Goal: Task Accomplishment & Management: Complete application form

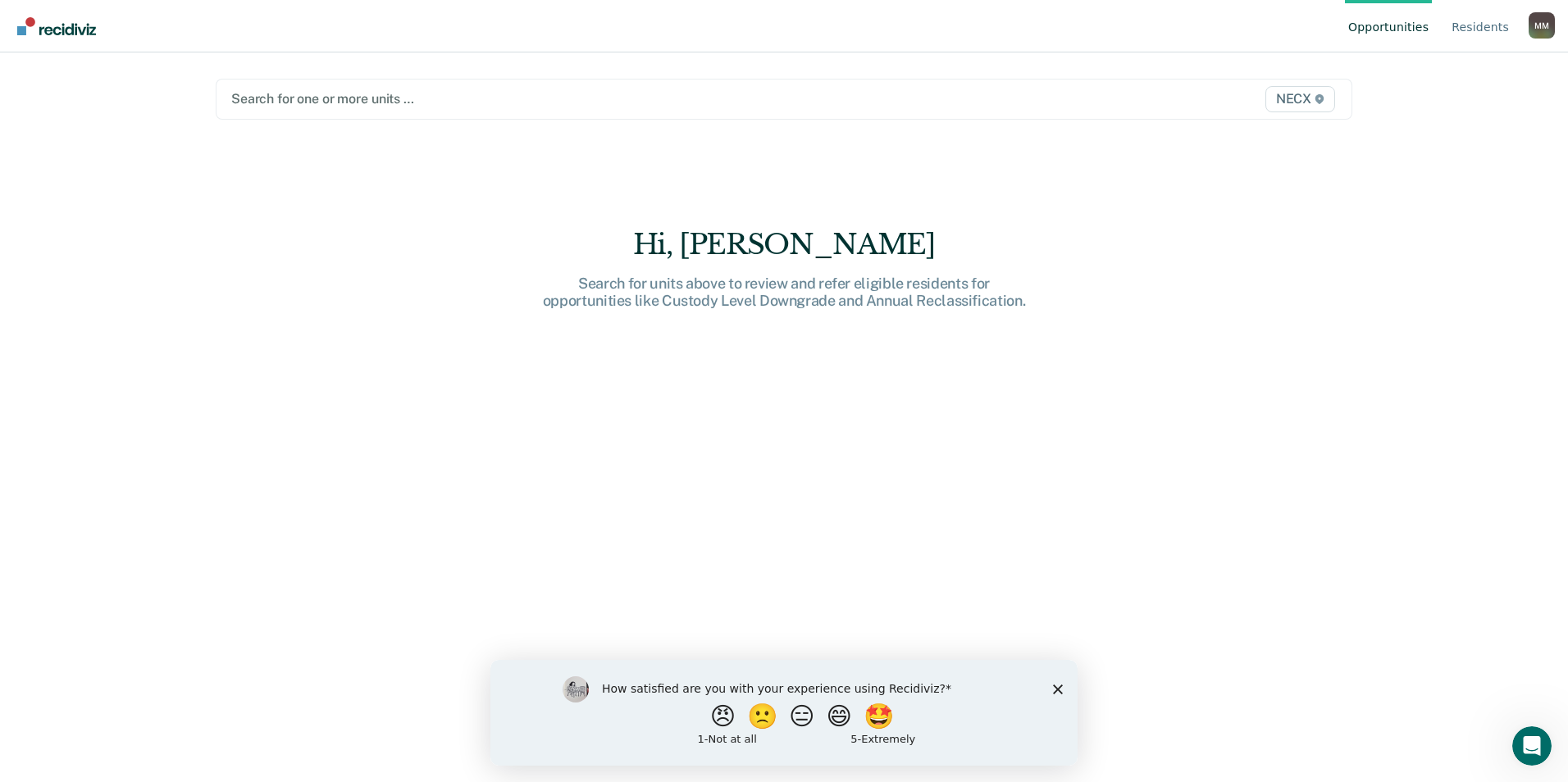
click at [298, 100] on div at bounding box center [618, 99] width 773 height 18
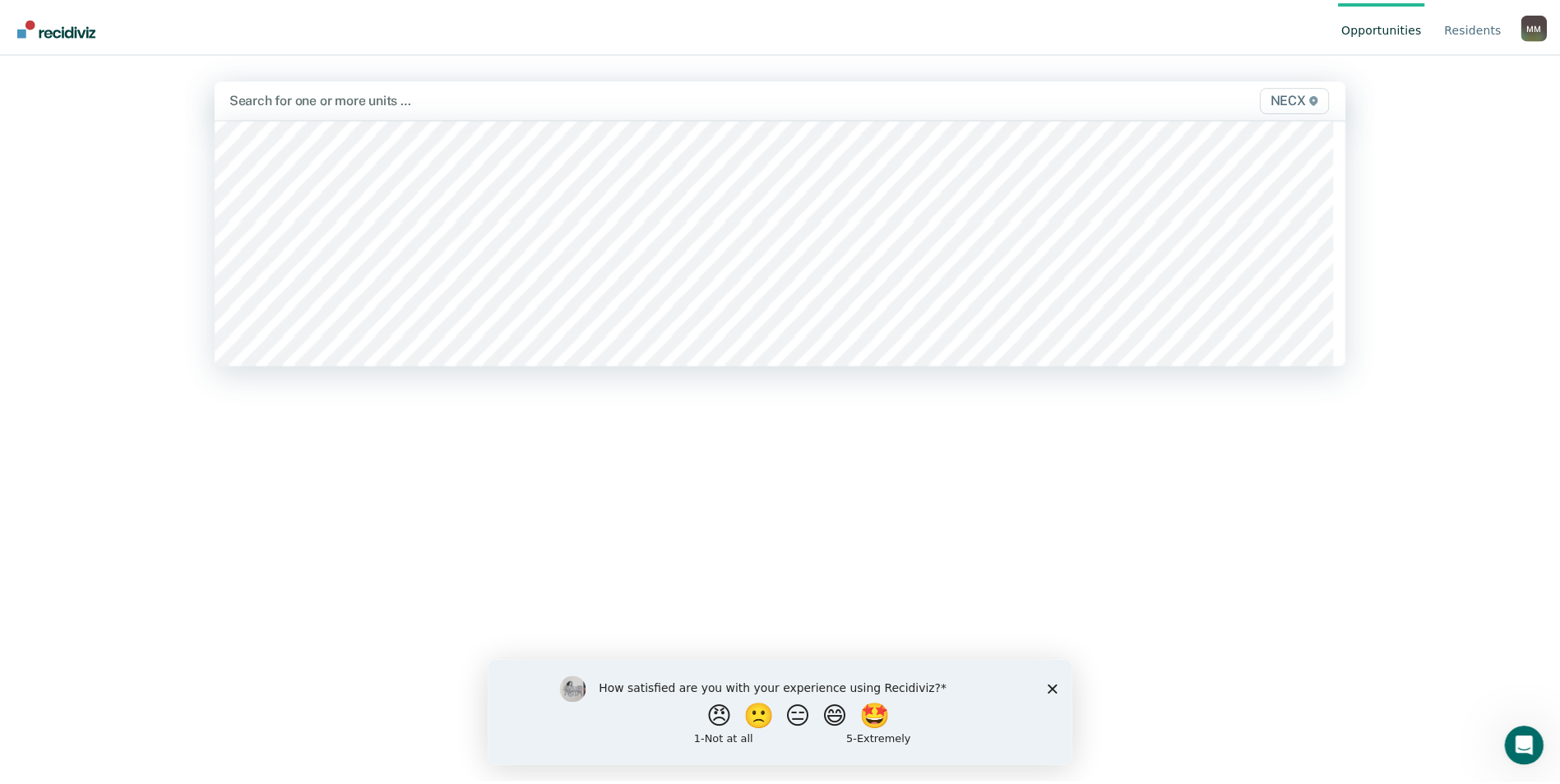
scroll to position [5756, 0]
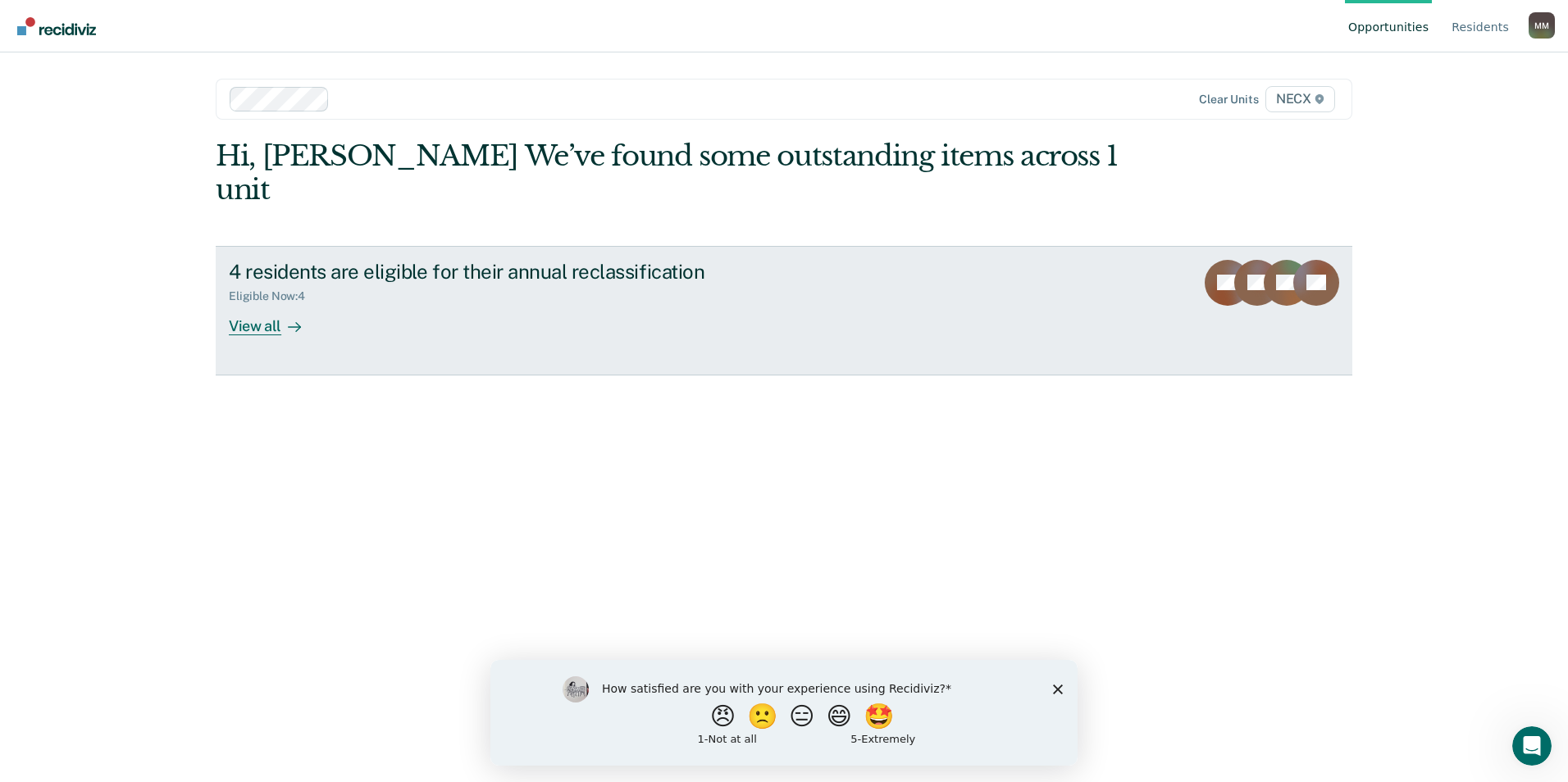
click at [255, 303] on div "View all" at bounding box center [275, 319] width 92 height 32
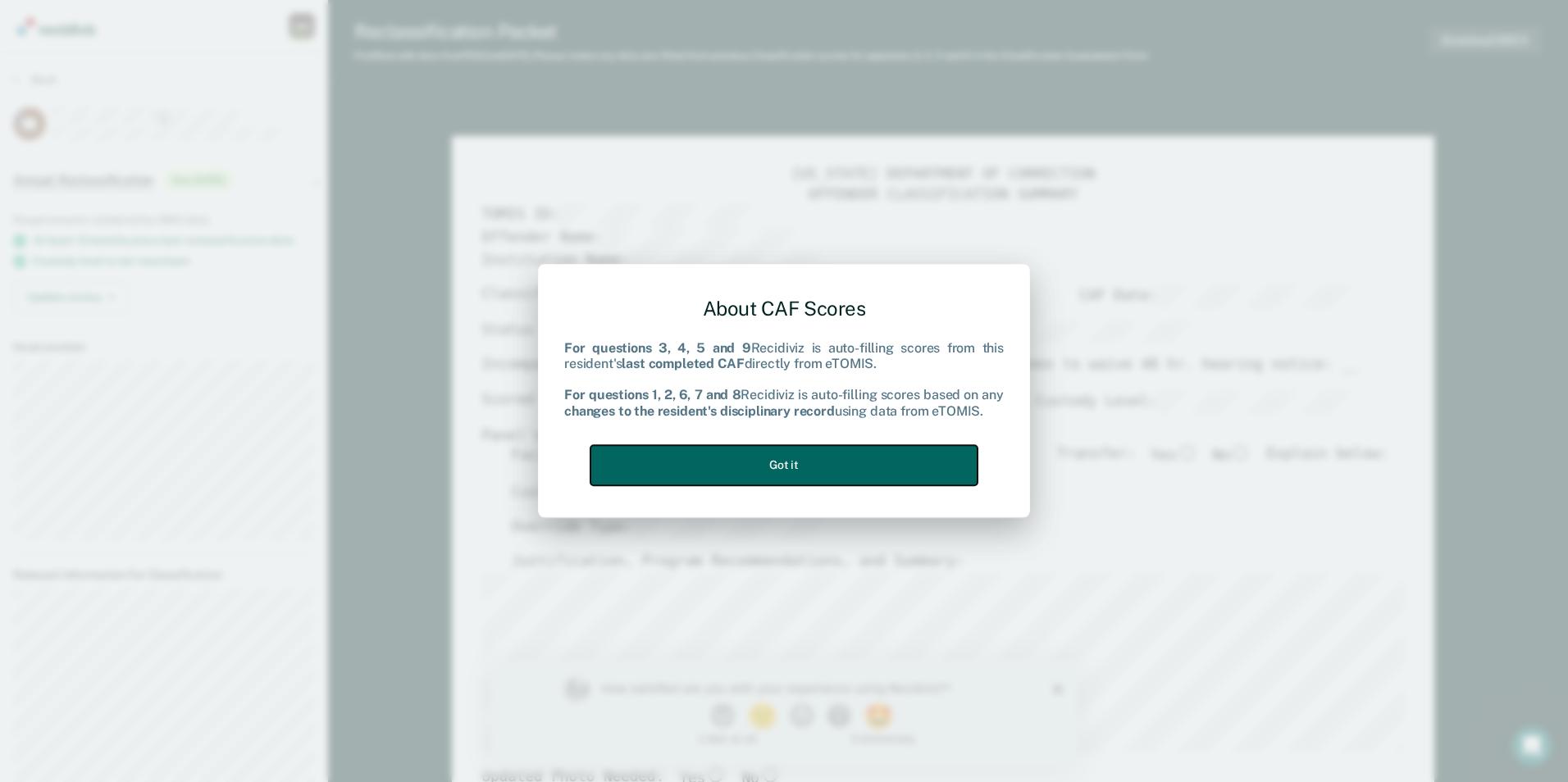
click at [844, 458] on button "Got it" at bounding box center [784, 465] width 387 height 40
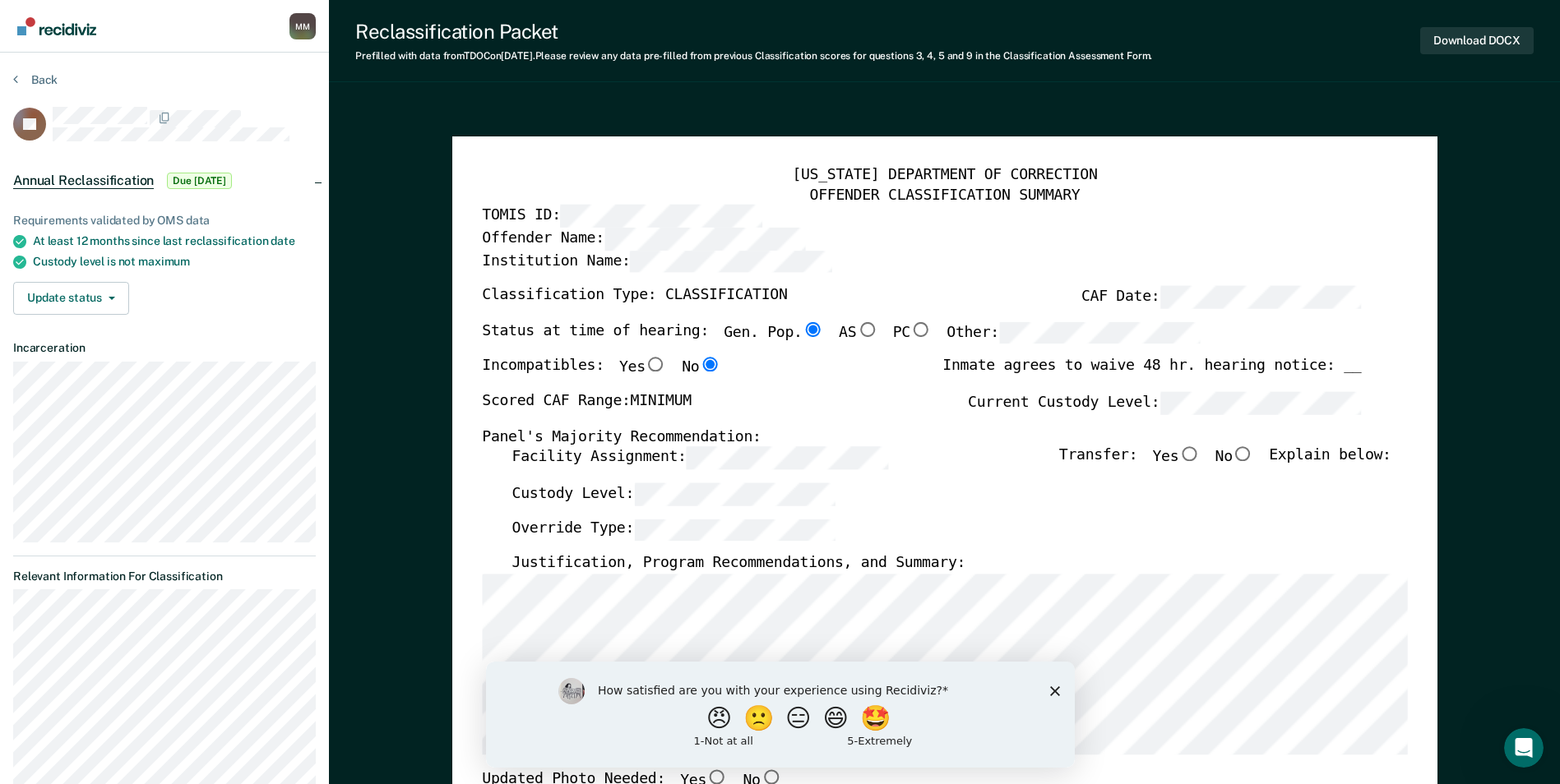
click at [1254, 451] on input "No" at bounding box center [1243, 455] width 21 height 15
type textarea "x"
radio input "true"
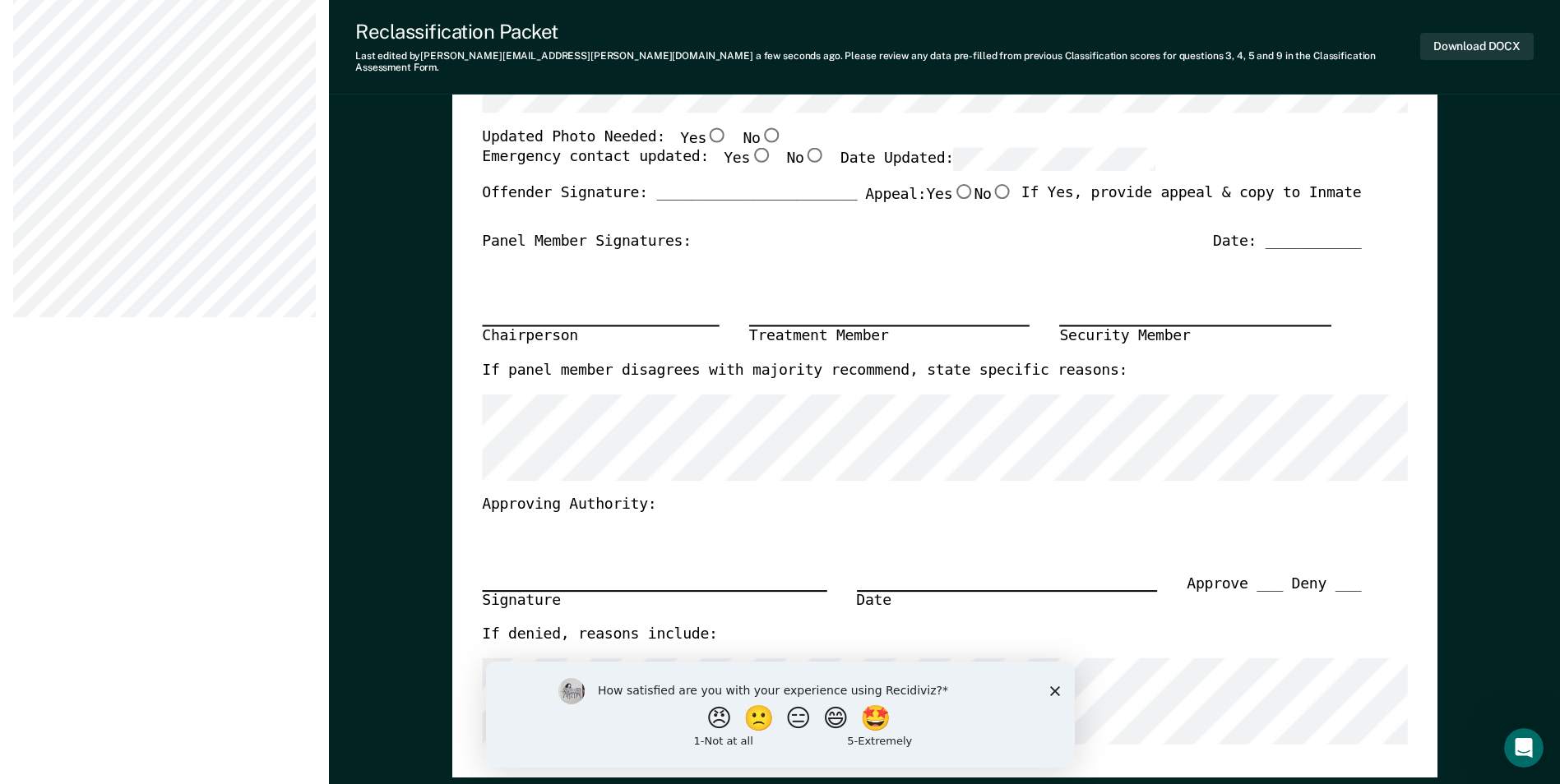
scroll to position [658, 0]
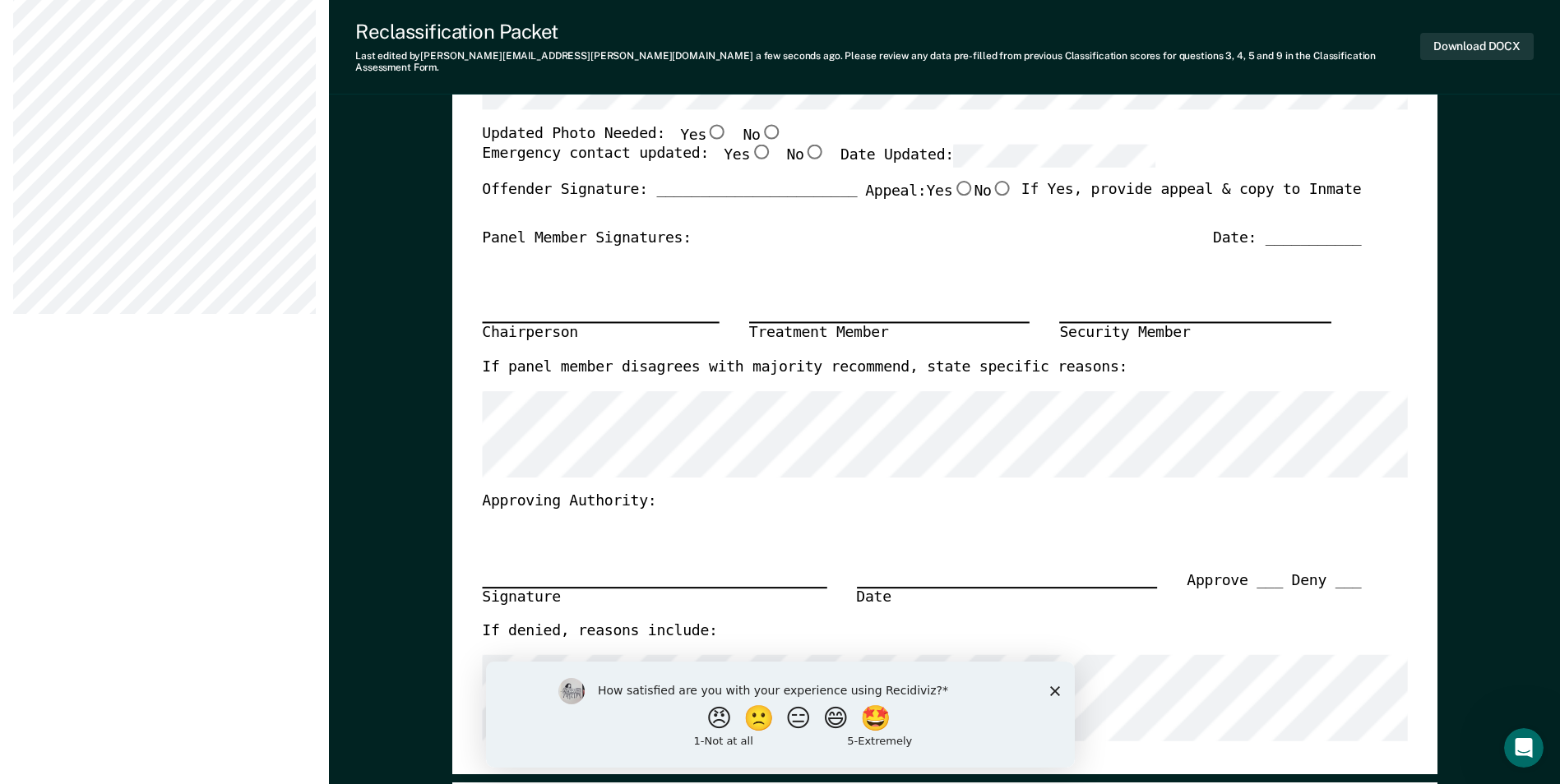
click at [750, 145] on input "Yes" at bounding box center [760, 152] width 21 height 15
type textarea "x"
radio input "true"
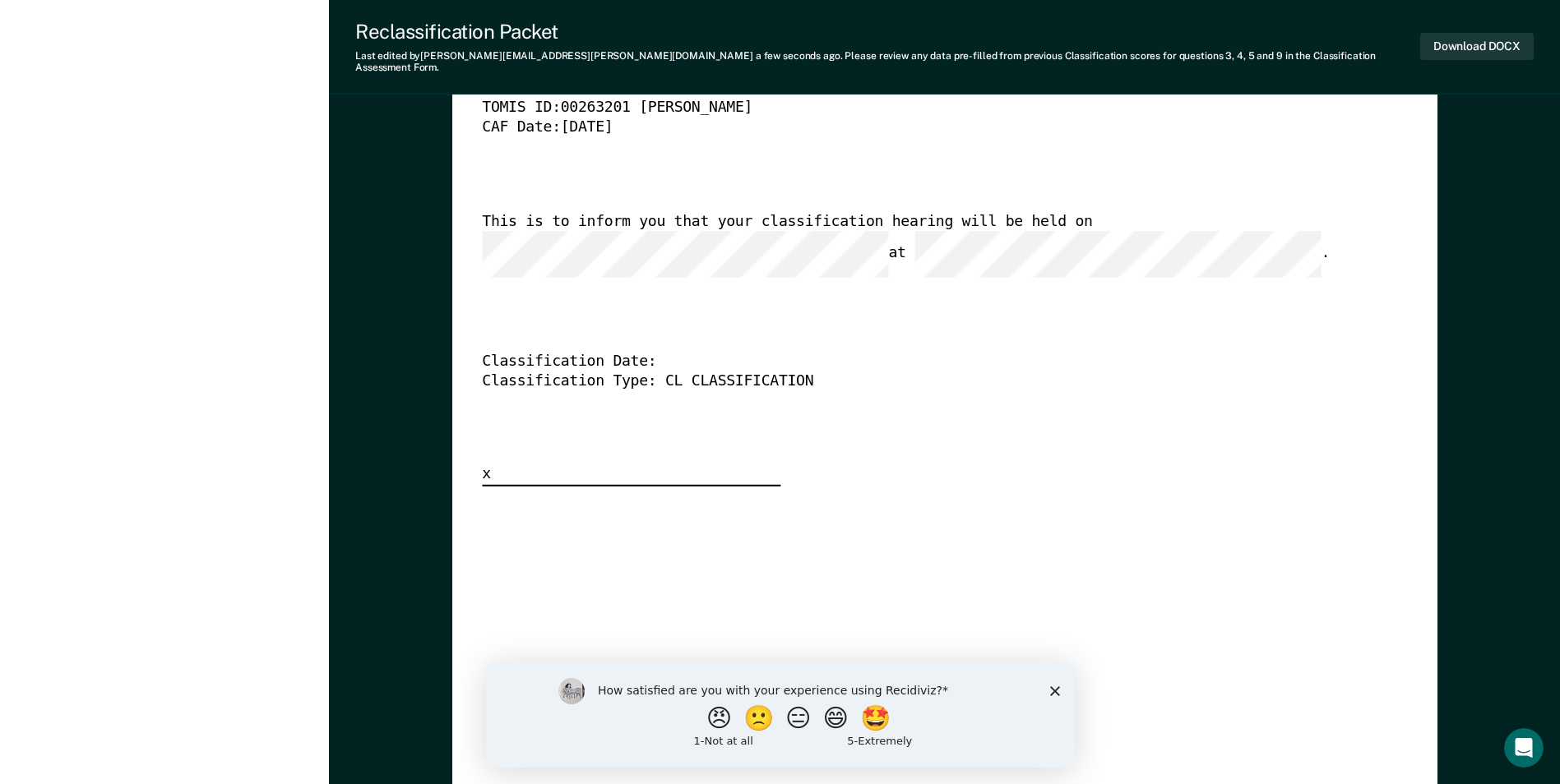
scroll to position [0, 0]
click at [1066, 682] on div "How satisfied are you with your experience using Recidiviz? 😠 🙁 😑 😄 🤩 1 - Not a…" at bounding box center [779, 714] width 589 height 106
click at [1046, 689] on div "How satisfied are you with your experience using Recidiviz? 😠 🙁 😑 😄 🤩 1 - Not a…" at bounding box center [779, 714] width 589 height 106
click at [1053, 686] on icon "Close survey" at bounding box center [1054, 690] width 10 height 10
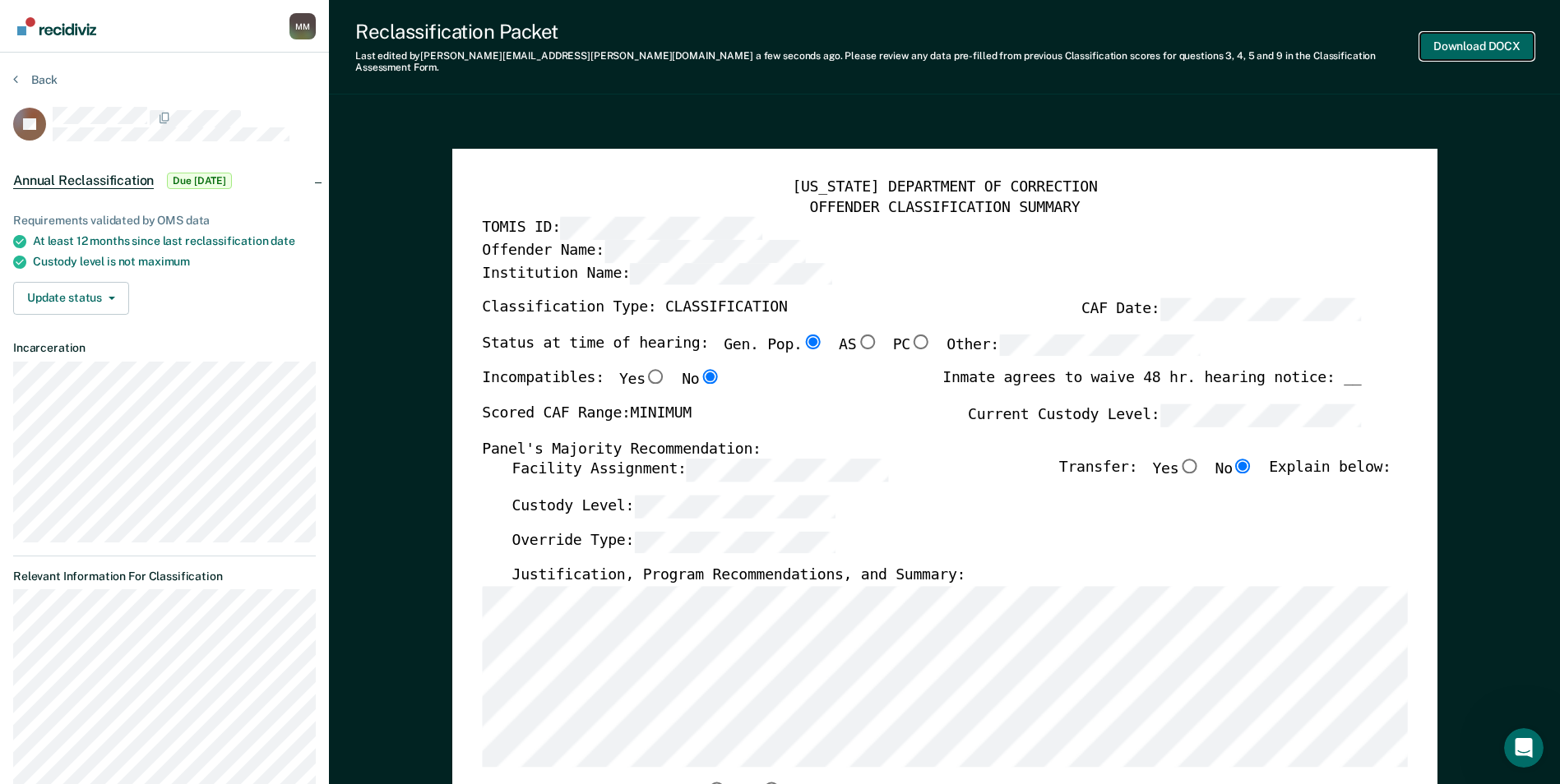
click at [1466, 40] on button "Download DOCX" at bounding box center [1477, 45] width 113 height 27
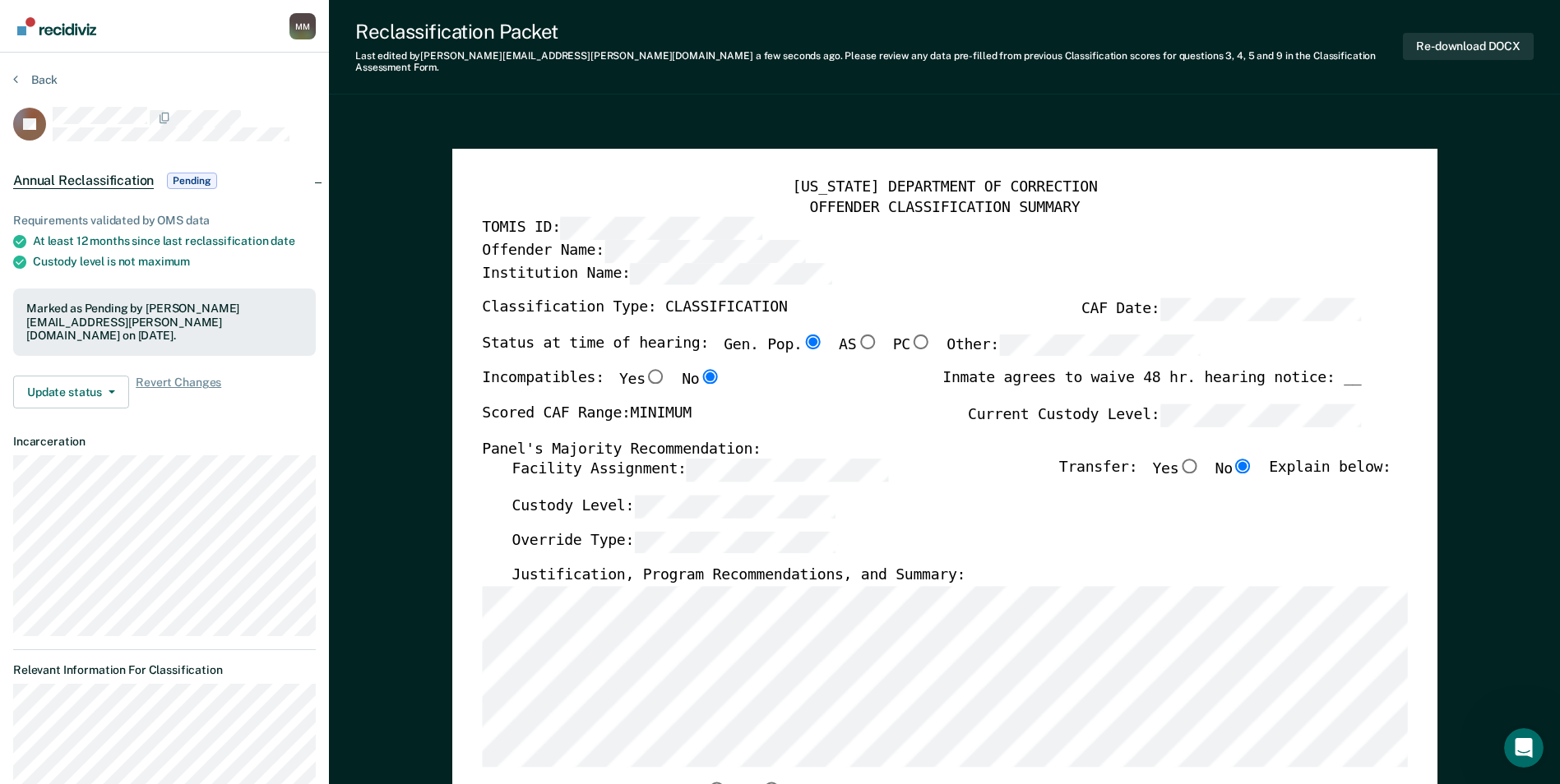
click at [32, 81] on button "Back" at bounding box center [35, 80] width 44 height 15
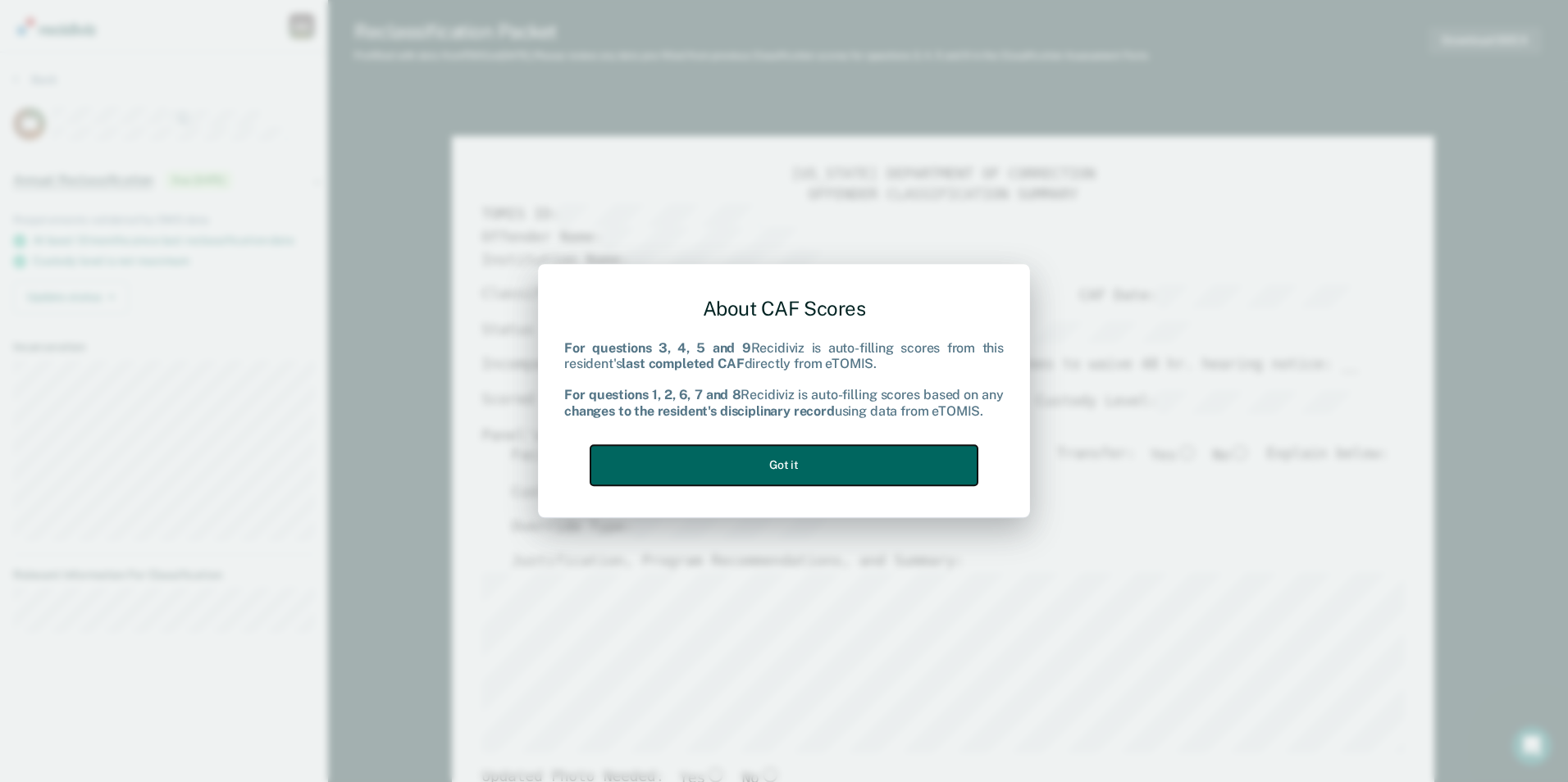
click at [807, 458] on button "Got it" at bounding box center [784, 465] width 387 height 40
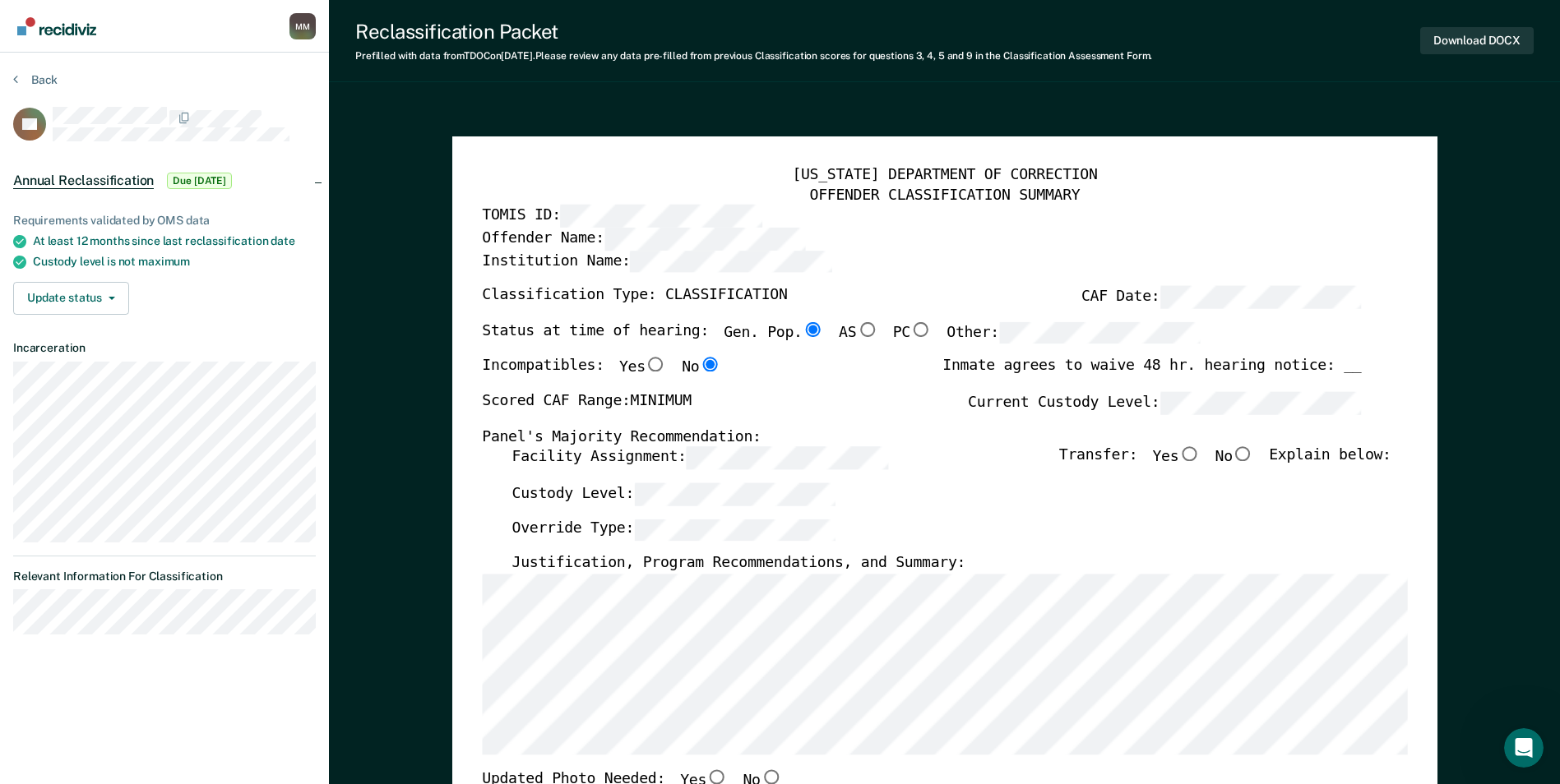
click at [1249, 456] on input "No" at bounding box center [1243, 455] width 21 height 15
type textarea "x"
radio input "true"
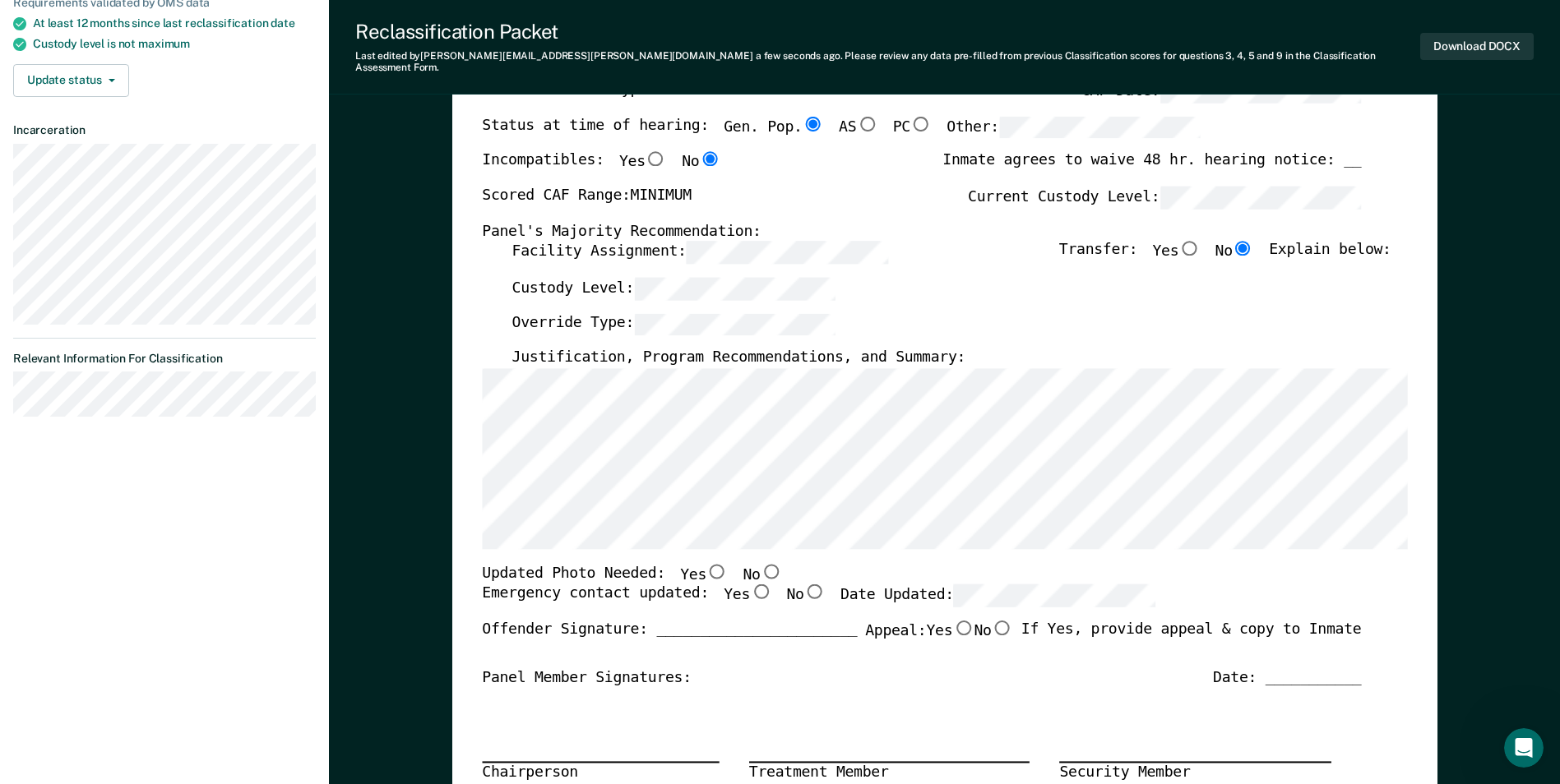
scroll to position [247, 0]
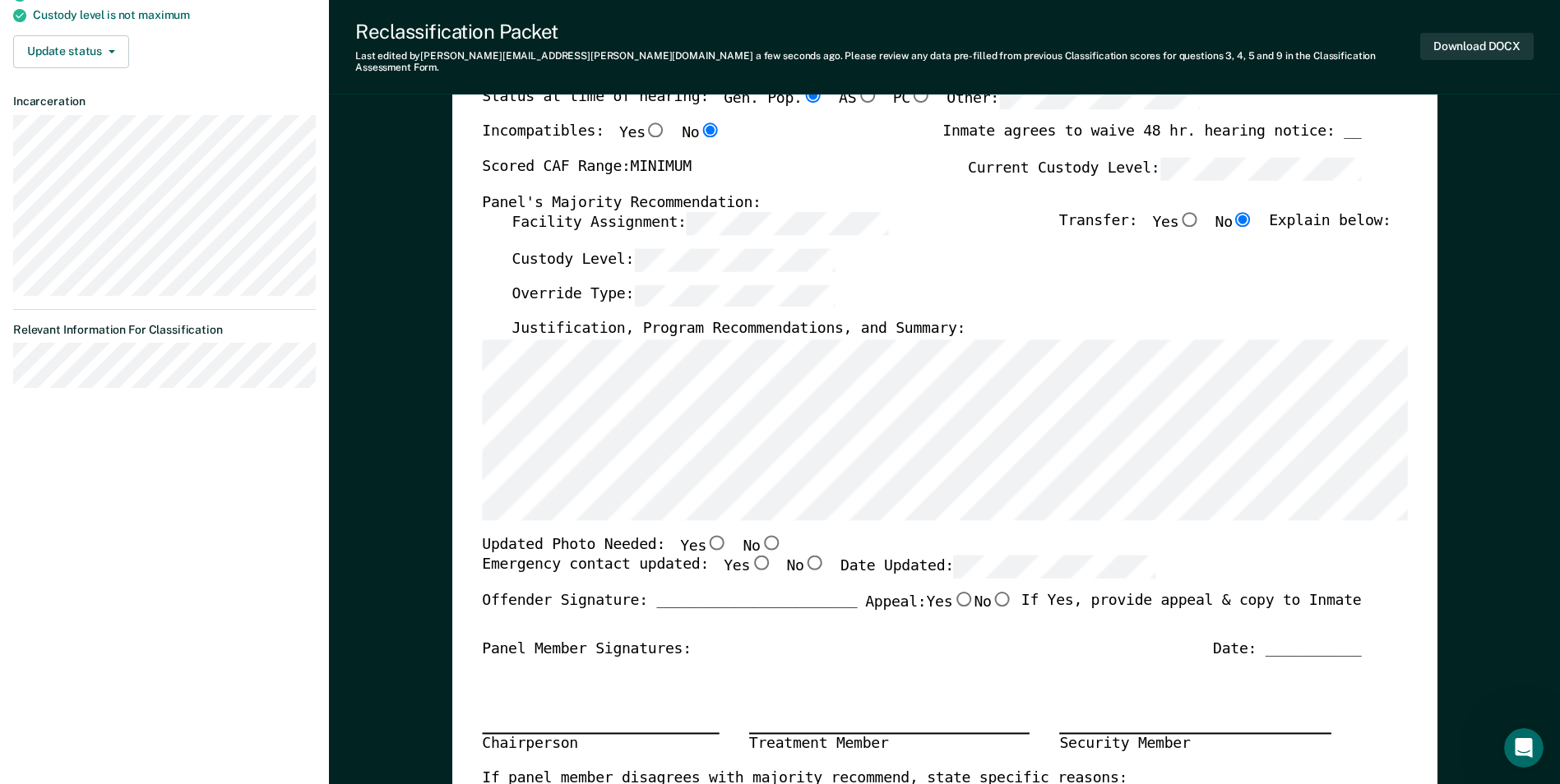
click at [750, 556] on input "Yes" at bounding box center [760, 563] width 21 height 15
type textarea "x"
radio input "true"
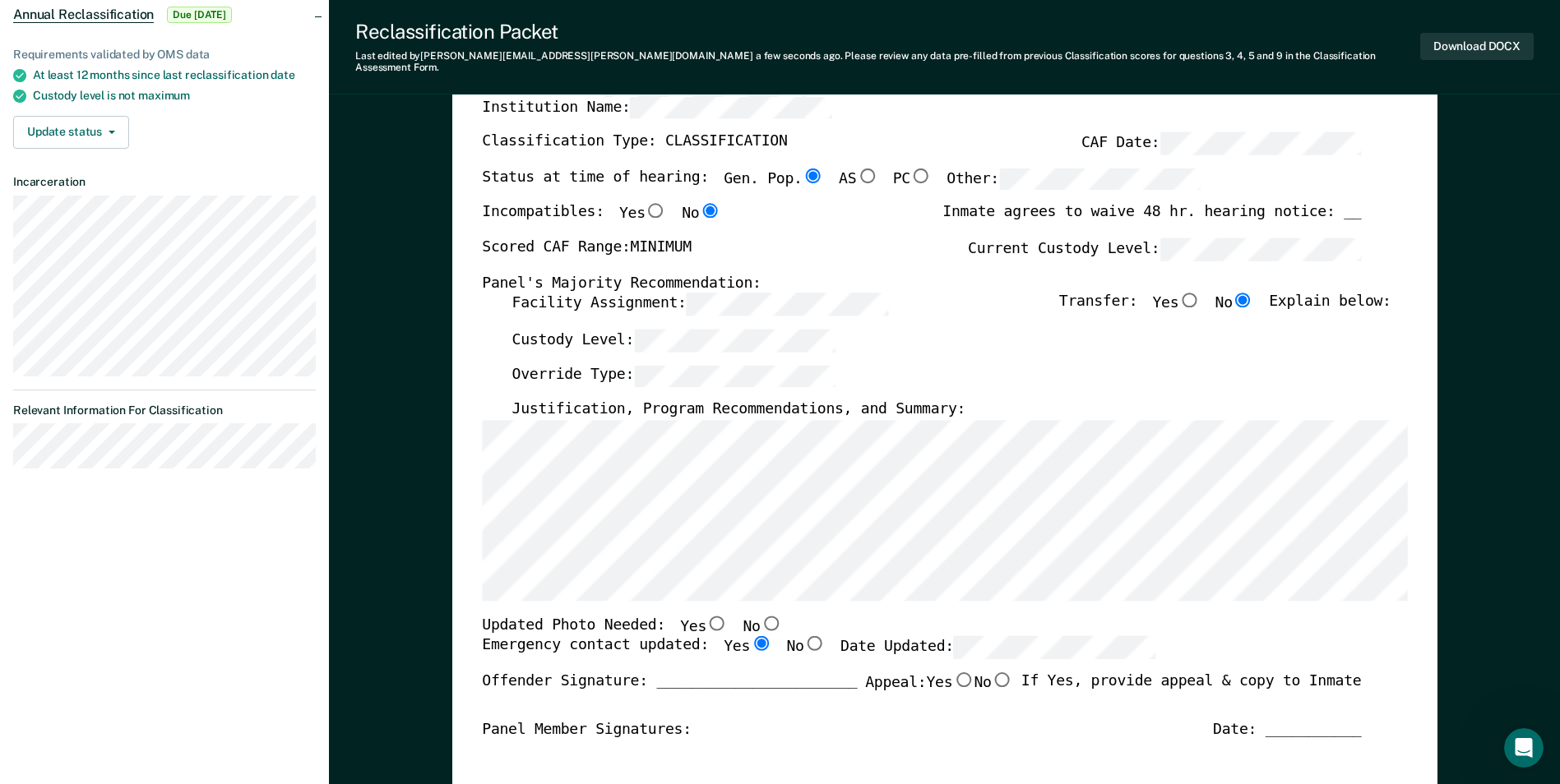
scroll to position [0, 0]
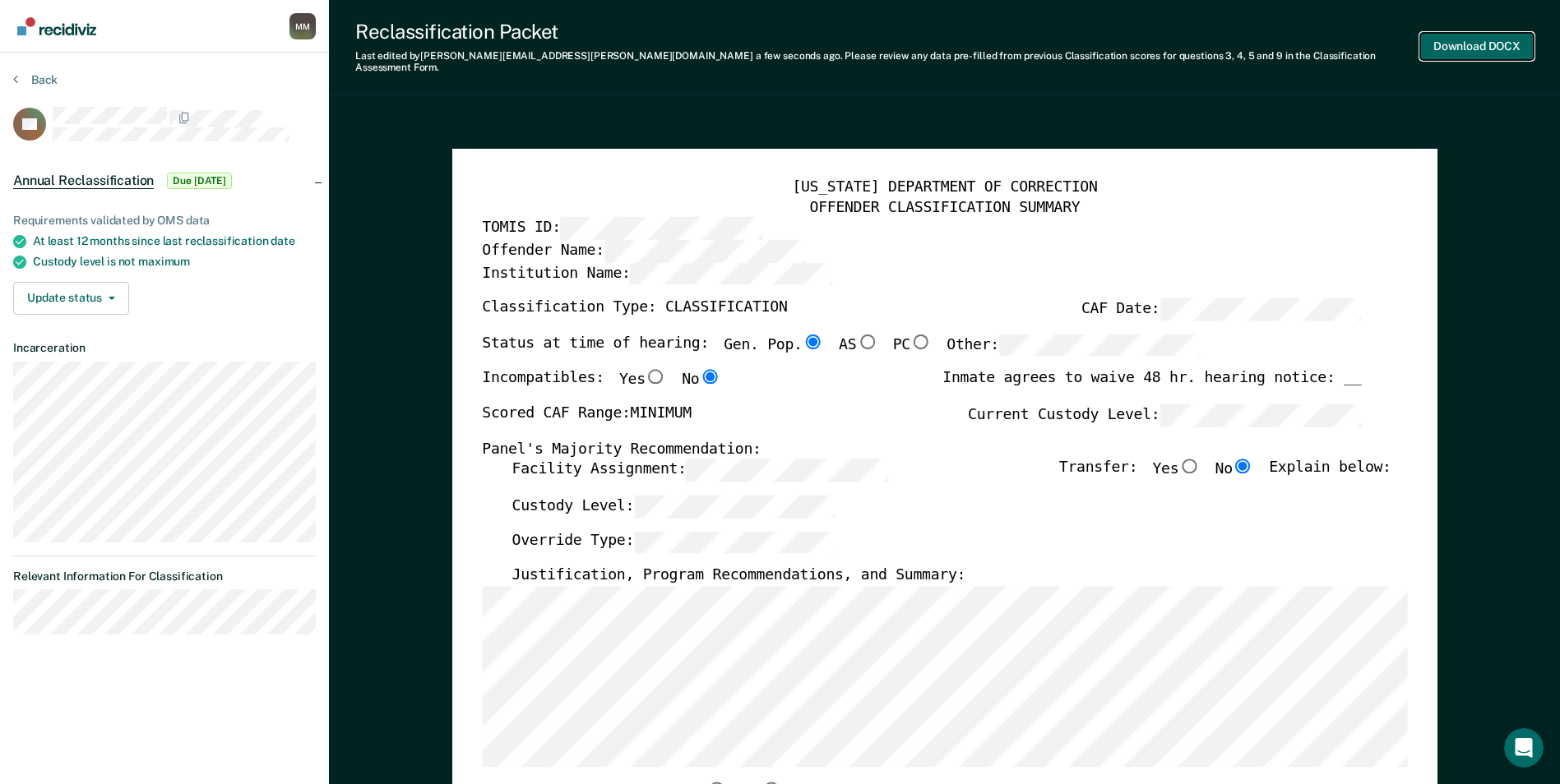
click at [1465, 38] on button "Download DOCX" at bounding box center [1477, 45] width 113 height 27
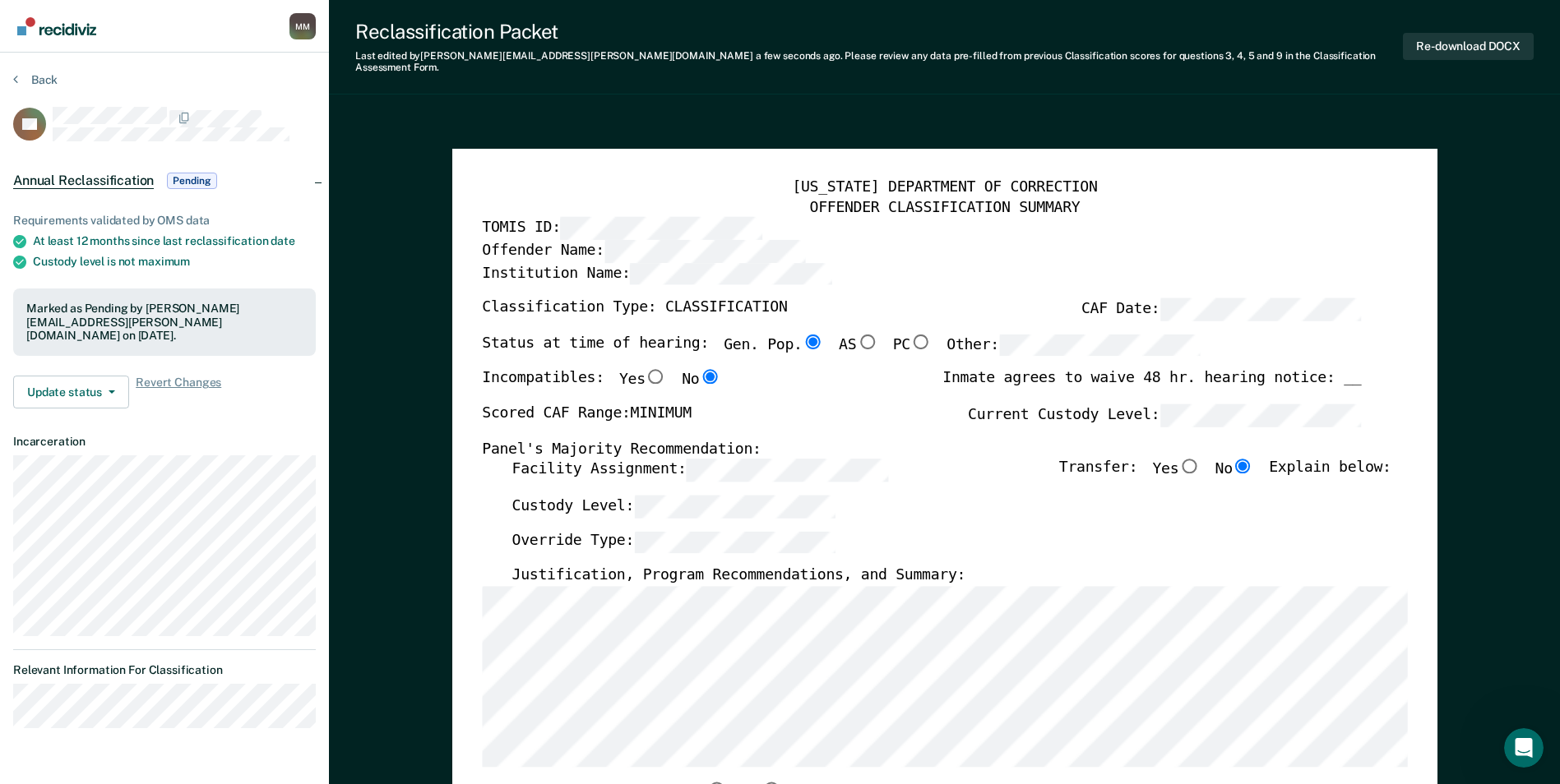
click at [40, 78] on button "Back" at bounding box center [35, 80] width 44 height 15
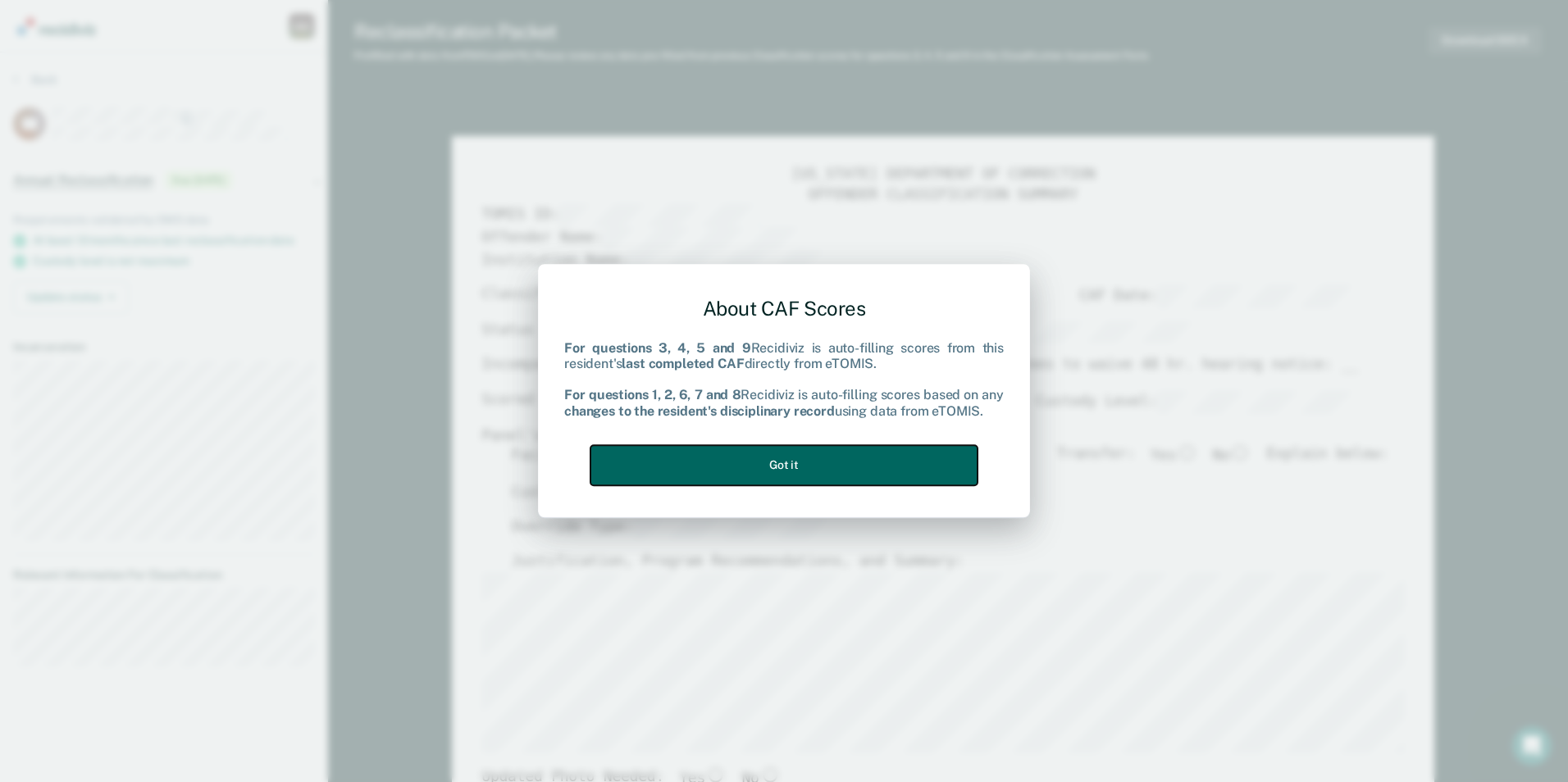
click at [739, 458] on button "Got it" at bounding box center [784, 465] width 387 height 40
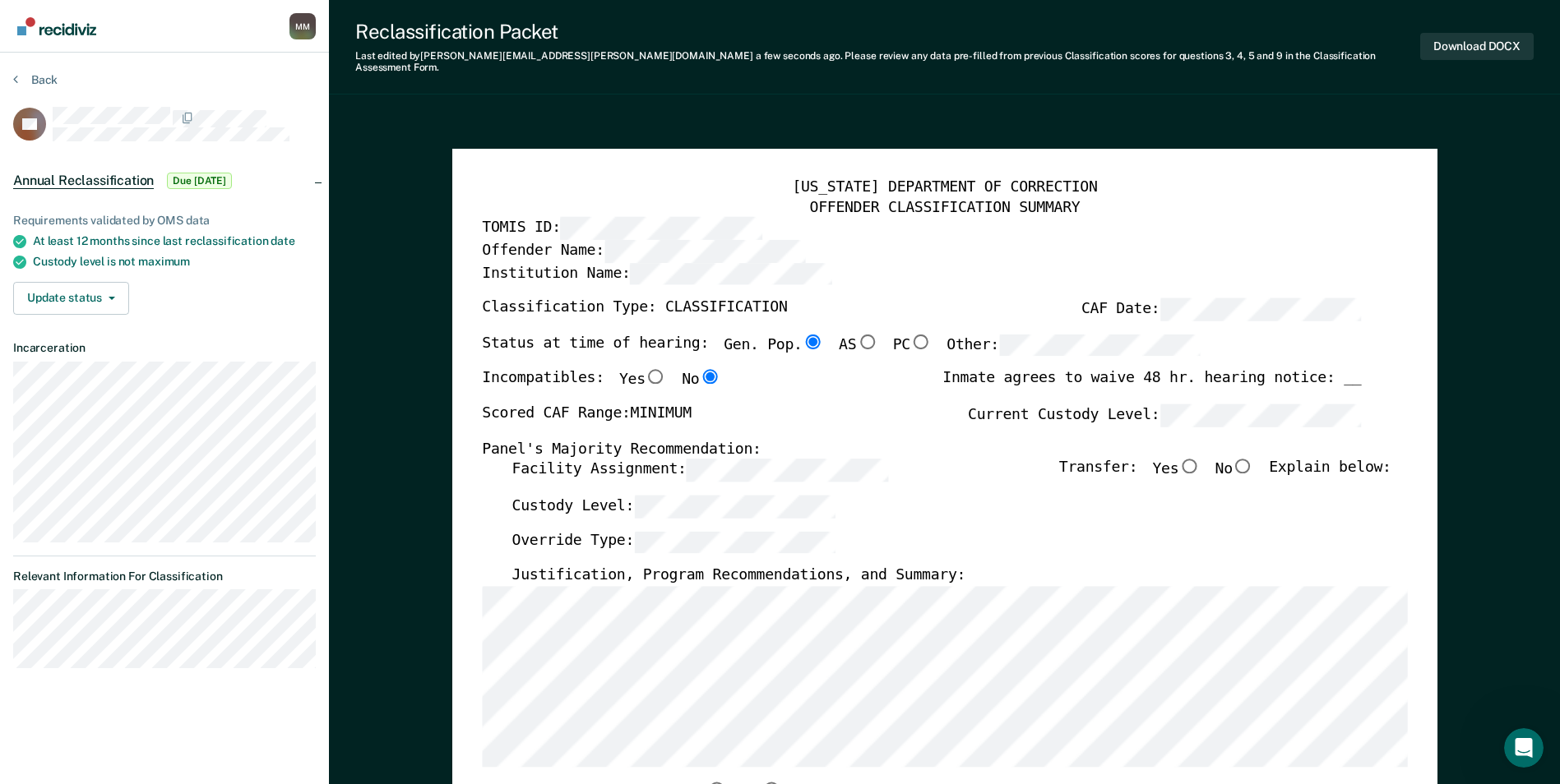
click at [1254, 459] on input "No" at bounding box center [1243, 466] width 21 height 15
type textarea "x"
radio input "true"
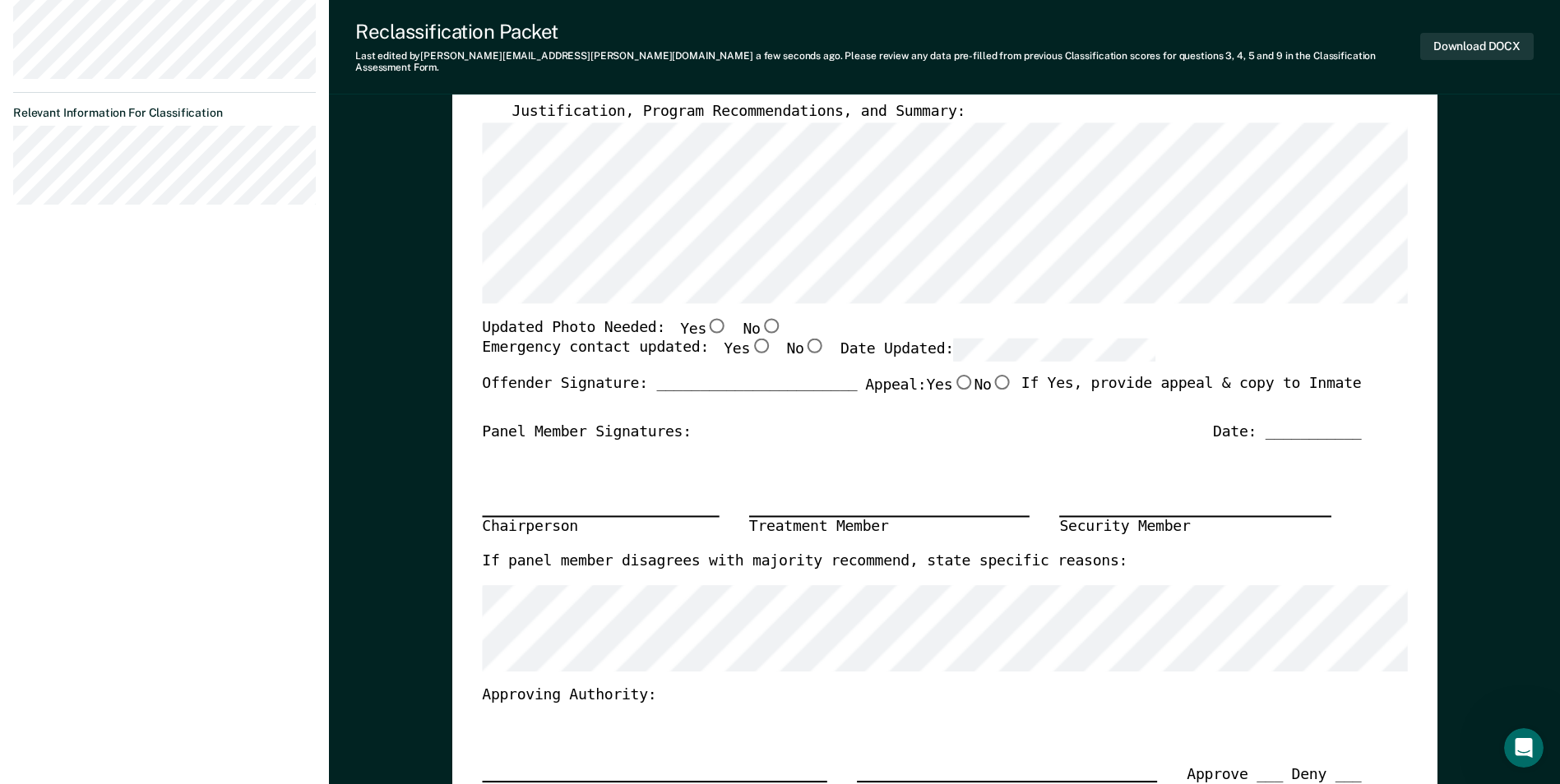
scroll to position [575, 0]
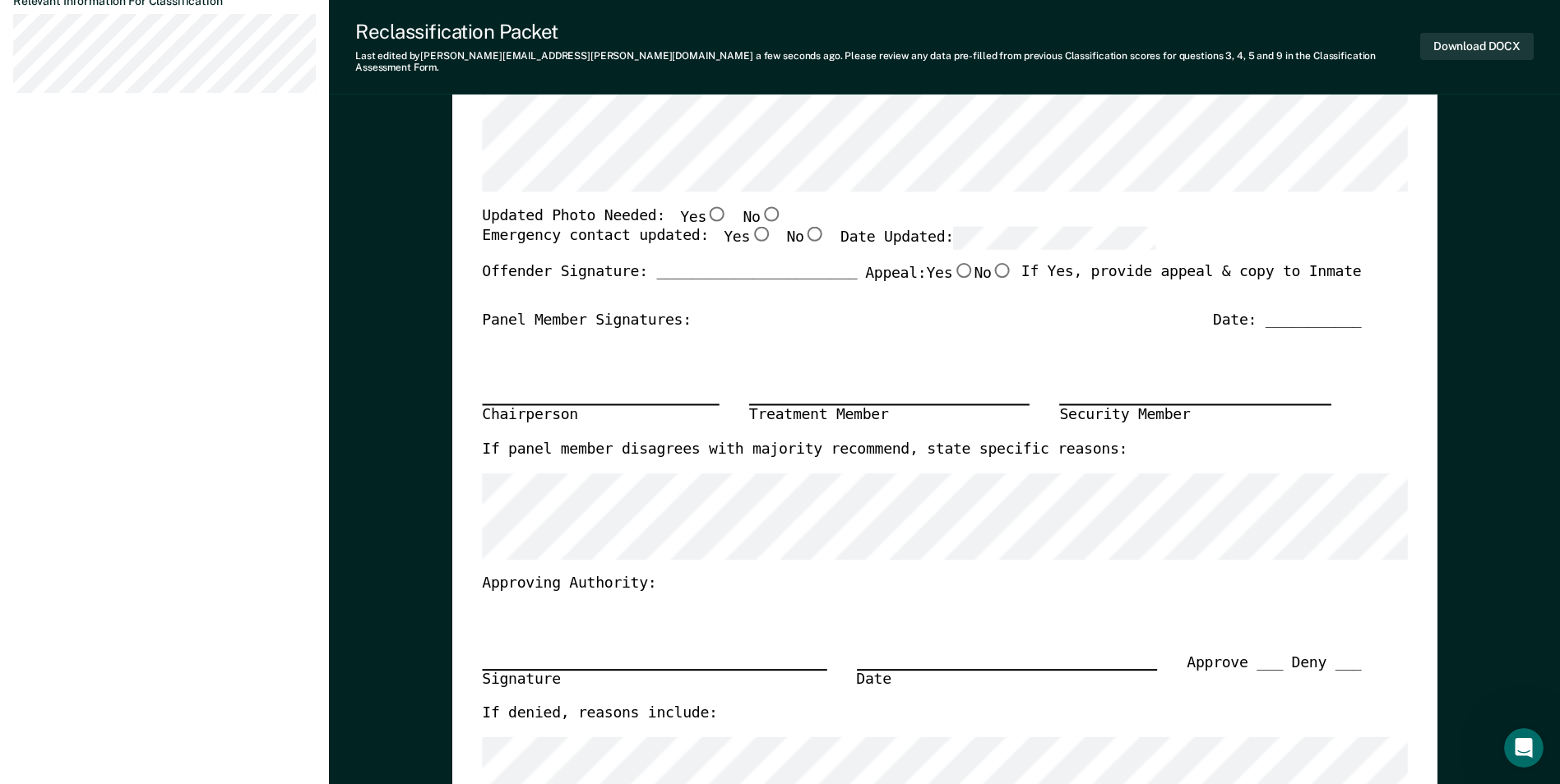
click at [750, 227] on input "Yes" at bounding box center [760, 234] width 21 height 15
type textarea "x"
radio input "true"
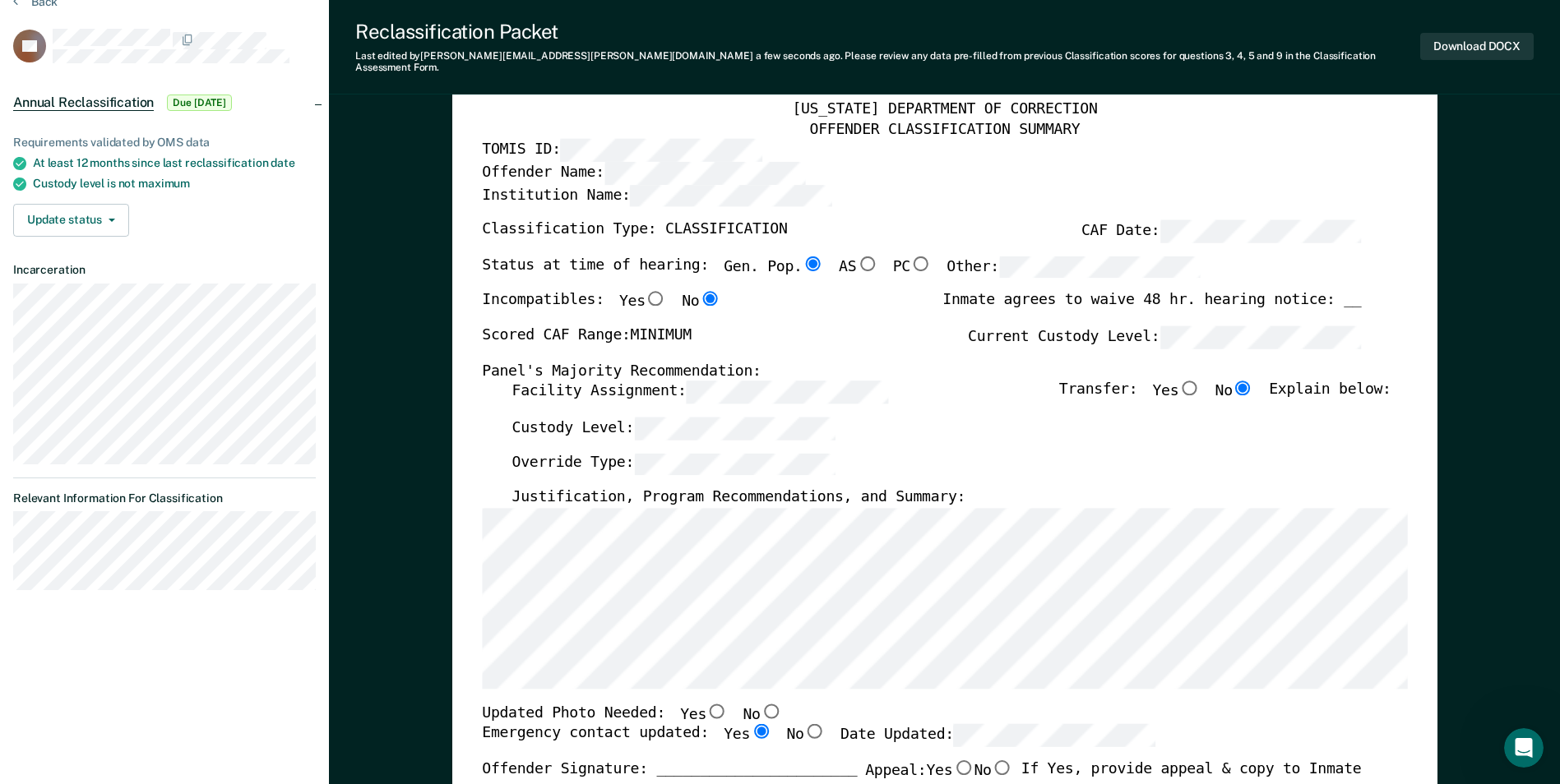
scroll to position [0, 0]
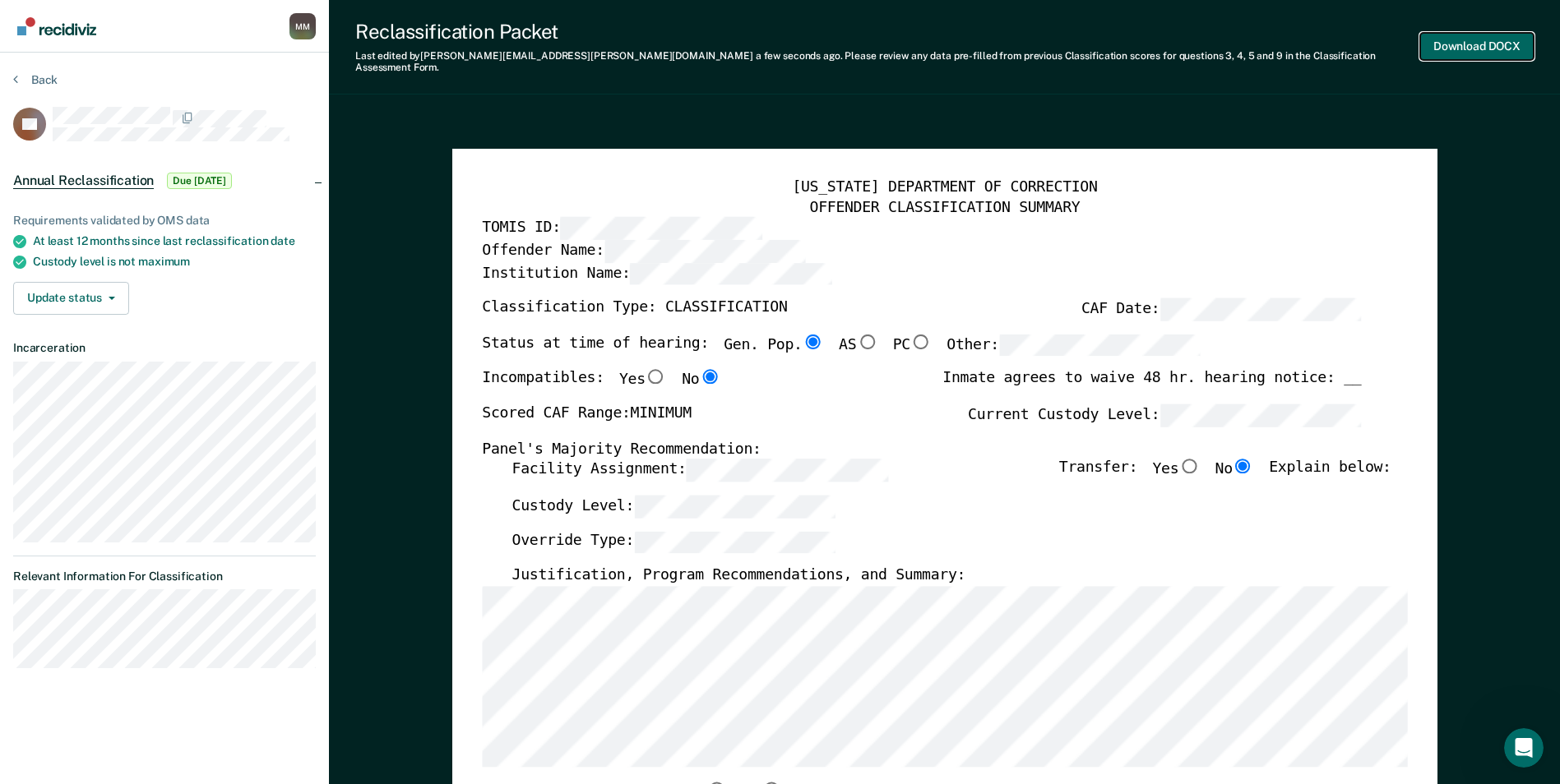
click at [1495, 34] on button "Download DOCX" at bounding box center [1477, 45] width 113 height 27
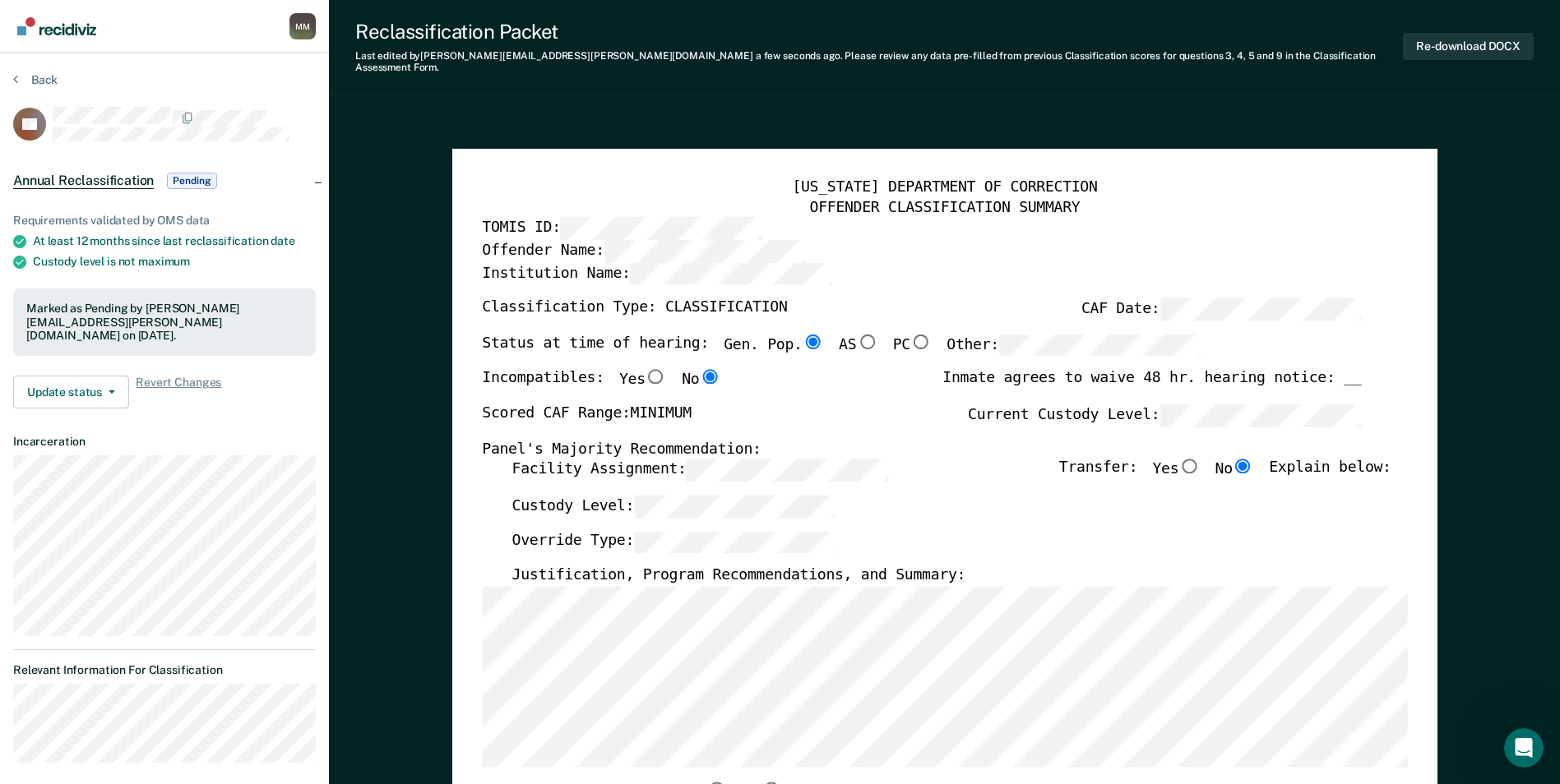
click at [51, 81] on button "Back" at bounding box center [35, 80] width 44 height 15
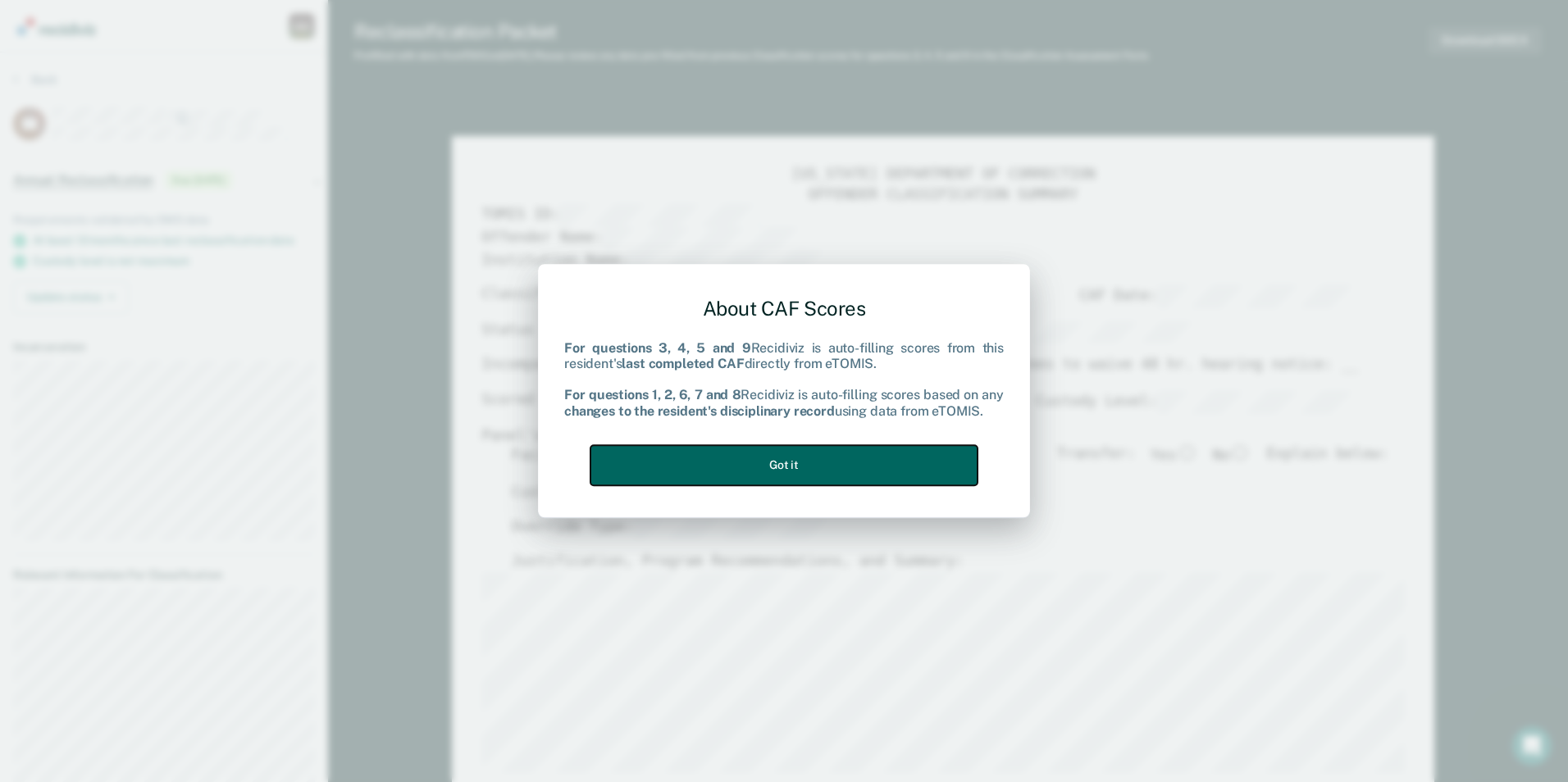
click at [790, 468] on button "Got it" at bounding box center [784, 465] width 387 height 40
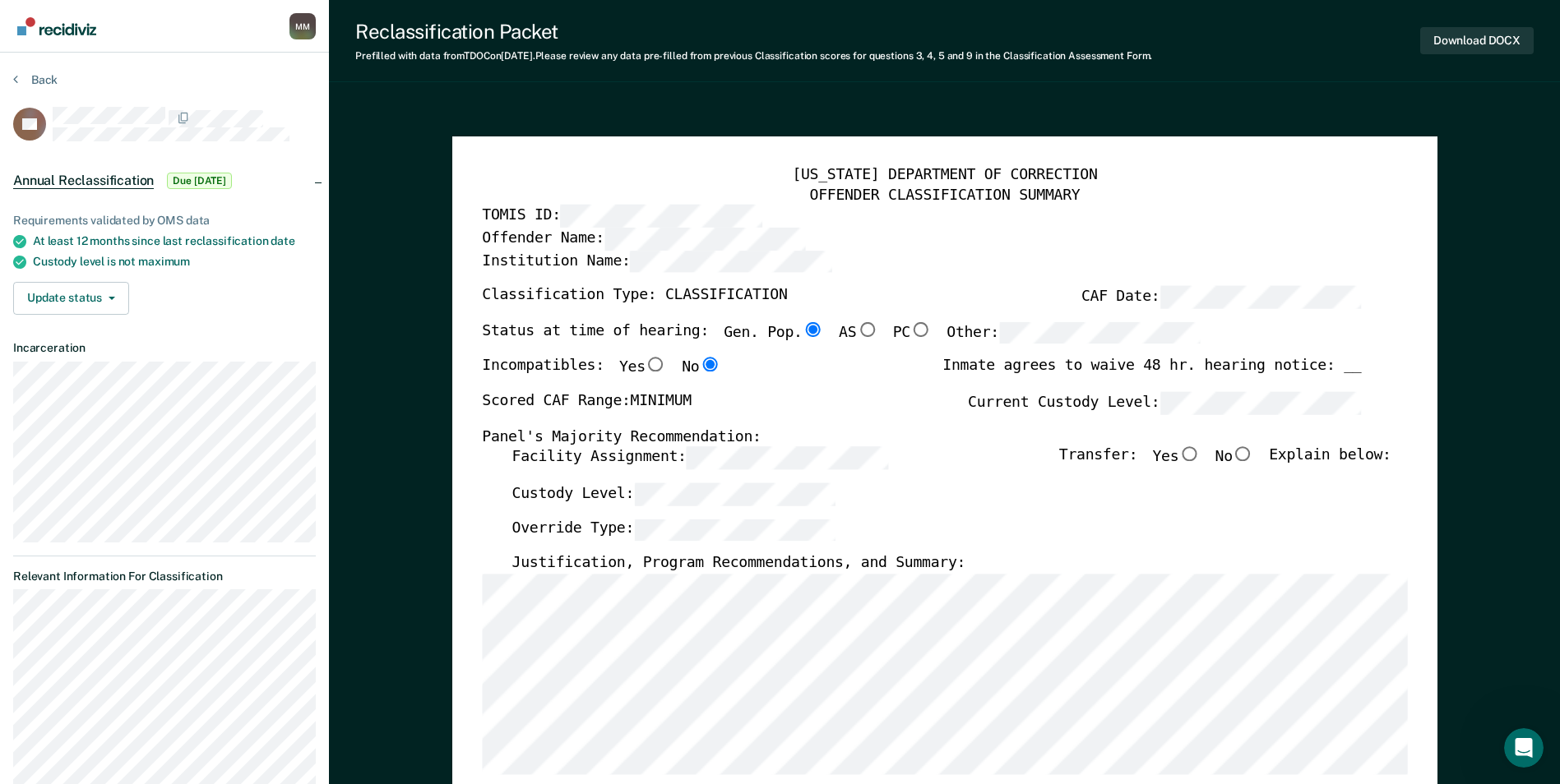
drag, startPoint x: 1254, startPoint y: 455, endPoint x: 1166, endPoint y: 483, distance: 92.3
click at [1253, 455] on input "No" at bounding box center [1243, 455] width 21 height 15
type textarea "x"
radio input "true"
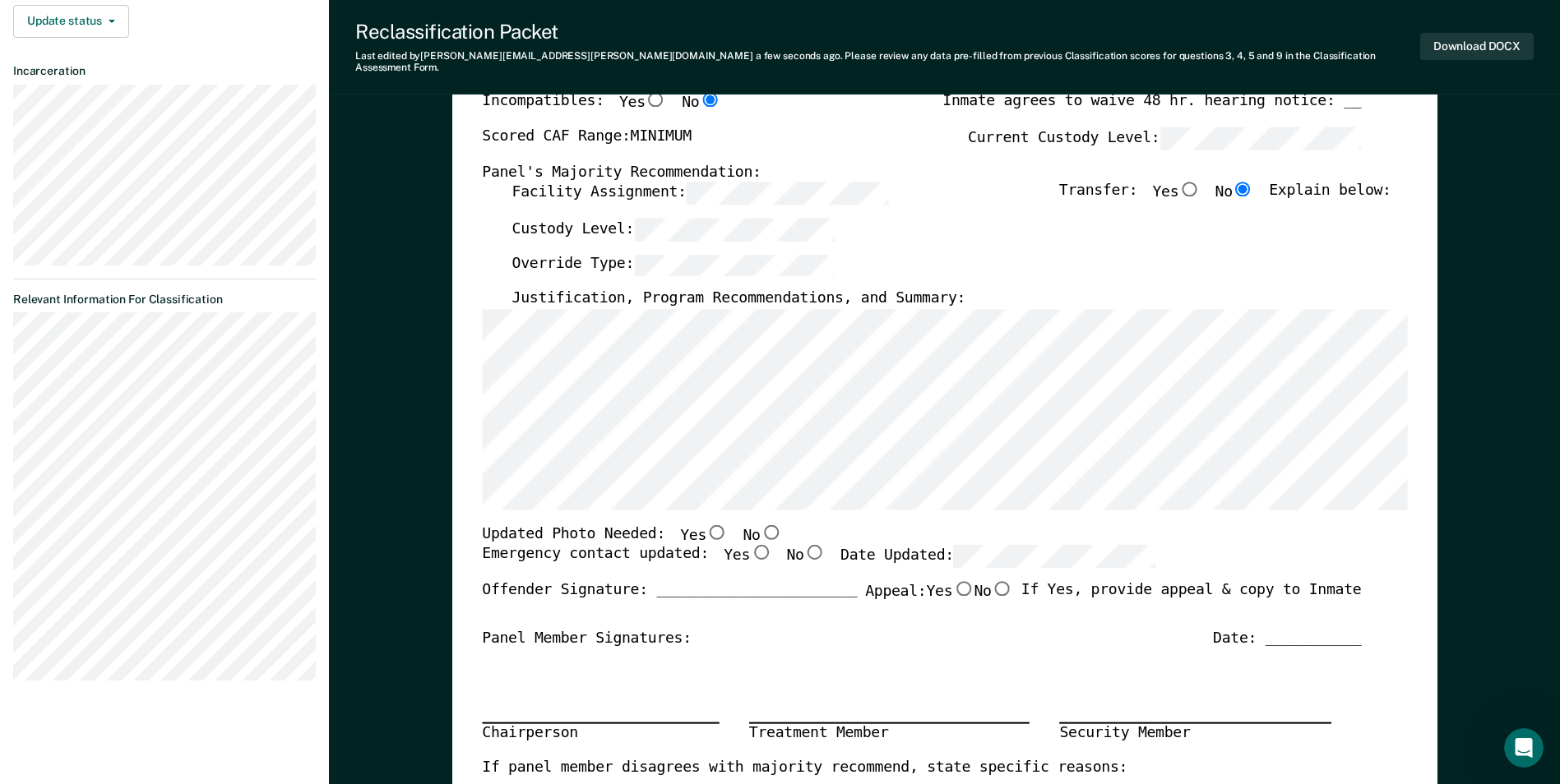
scroll to position [329, 0]
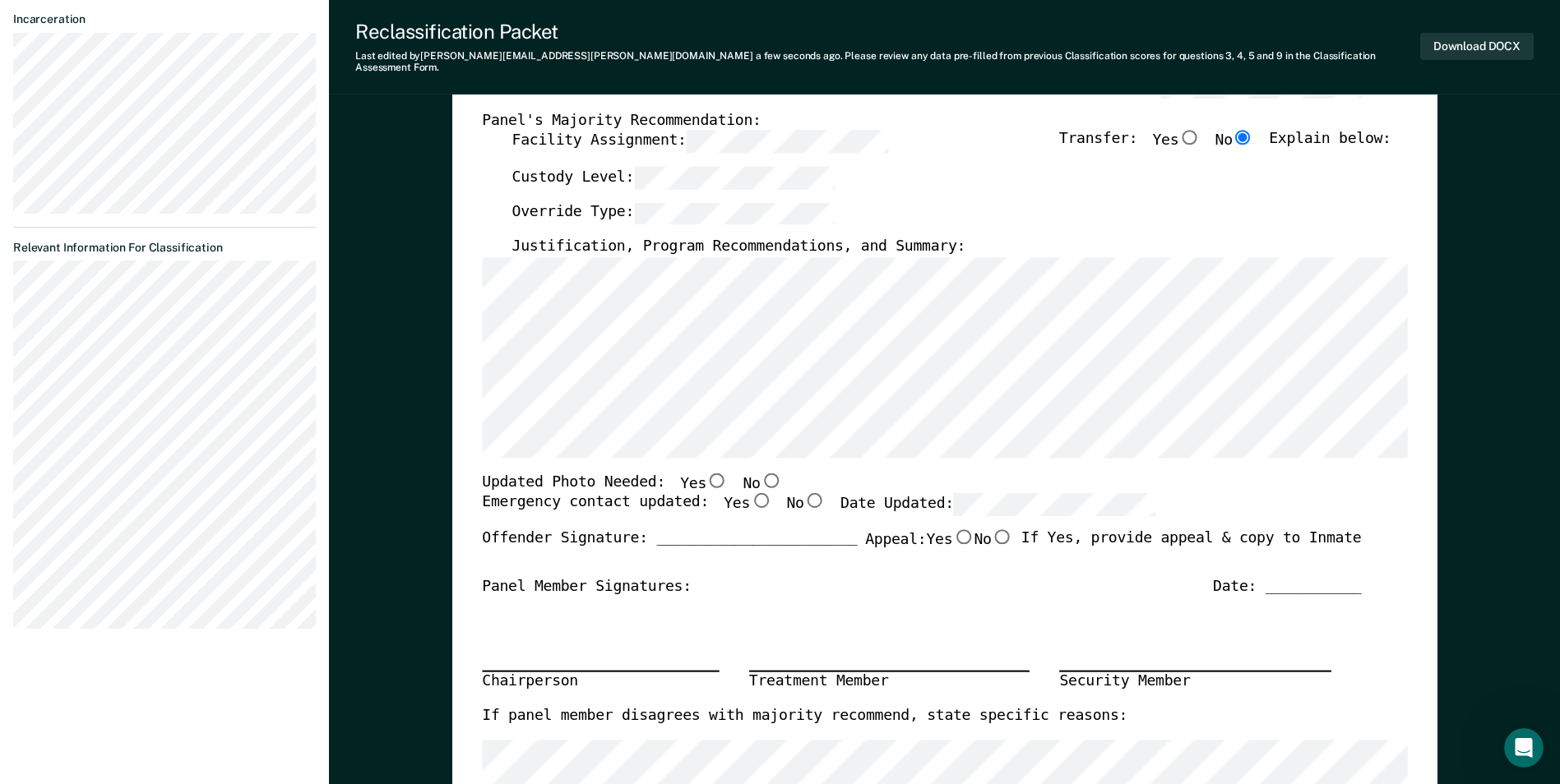
click at [750, 493] on input "Yes" at bounding box center [760, 500] width 21 height 15
type textarea "x"
radio input "true"
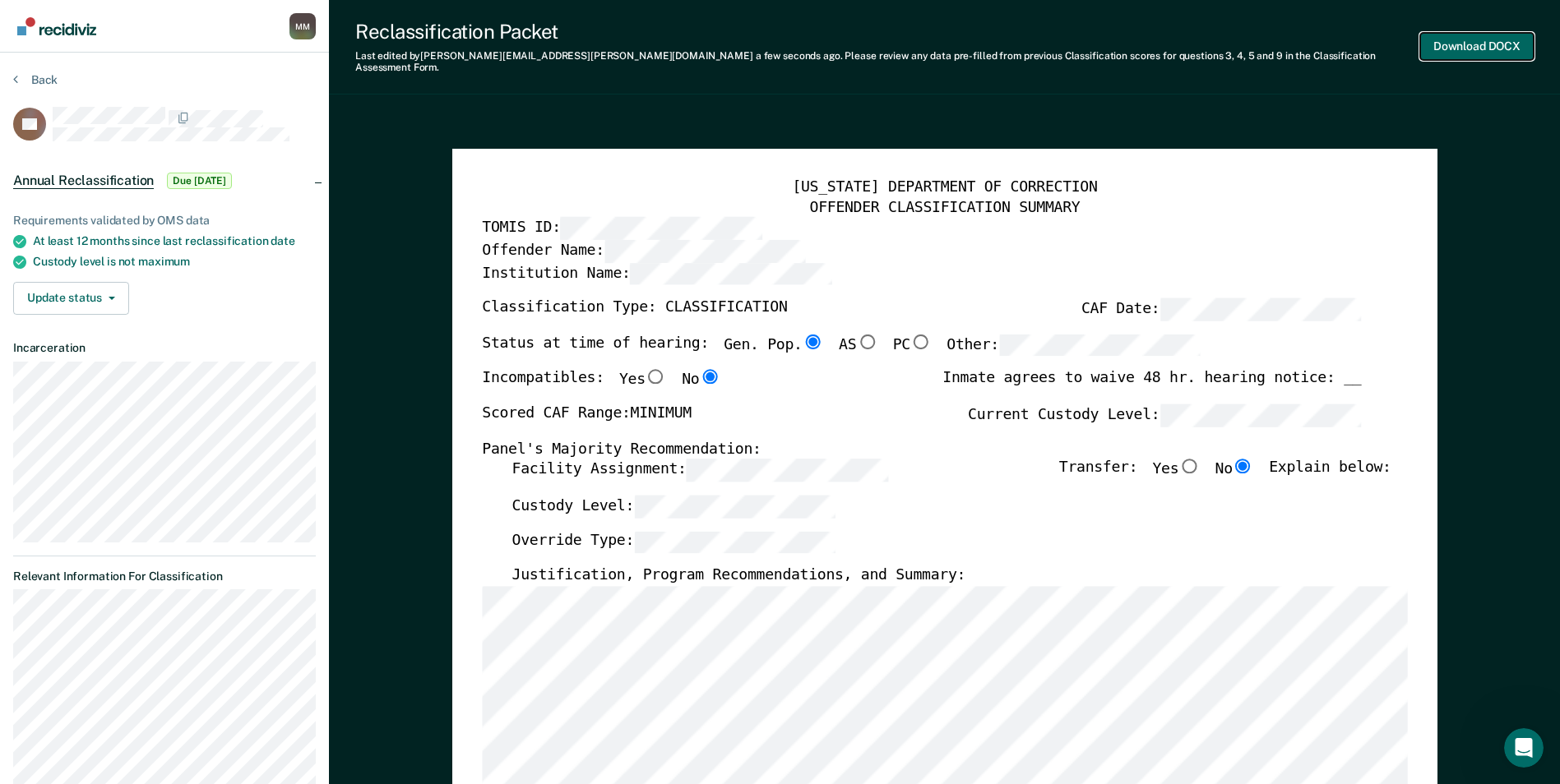
scroll to position [0, 0]
click at [1463, 39] on button "Download DOCX" at bounding box center [1477, 45] width 113 height 27
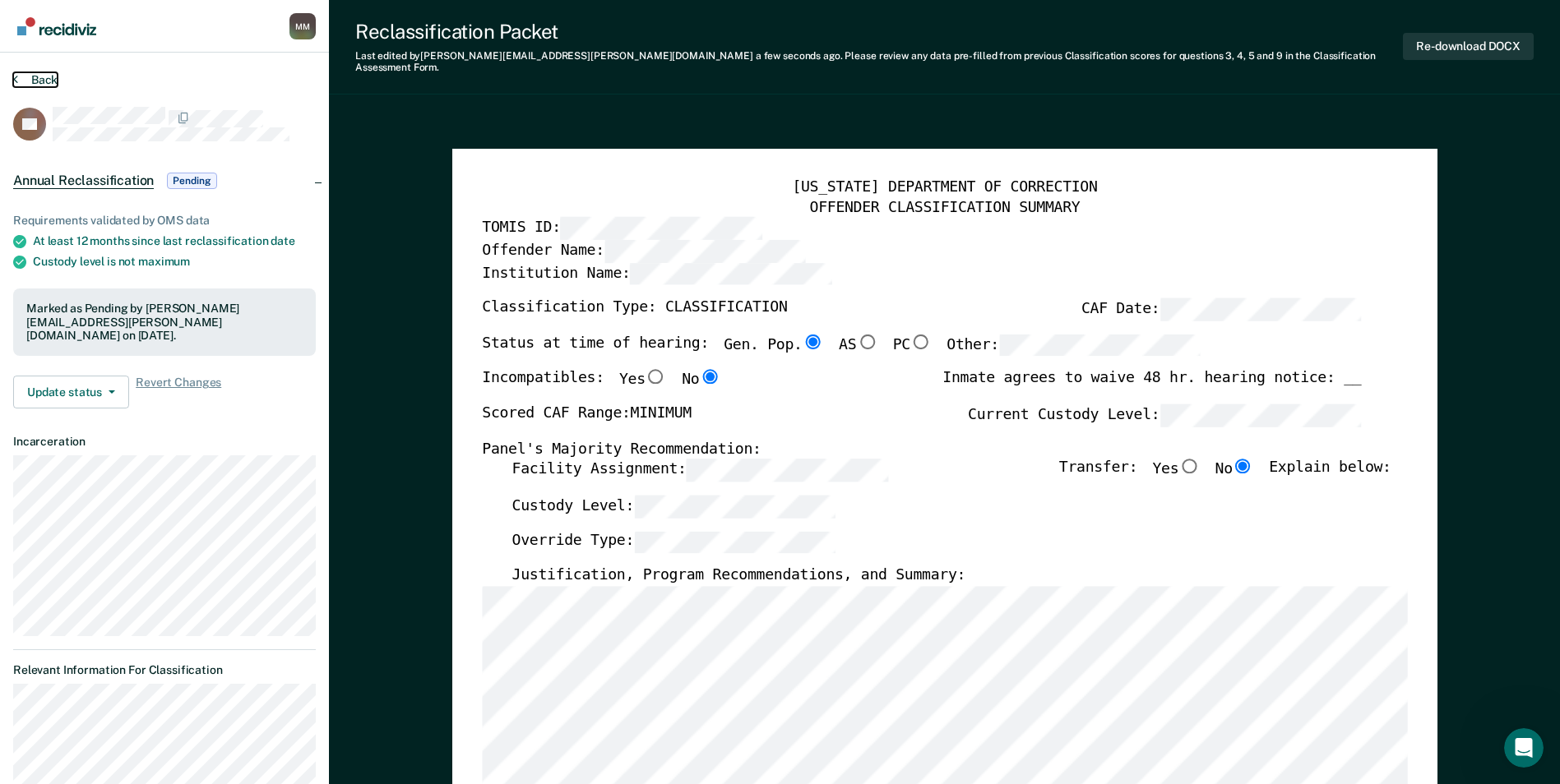
click at [32, 76] on button "Back" at bounding box center [35, 80] width 44 height 15
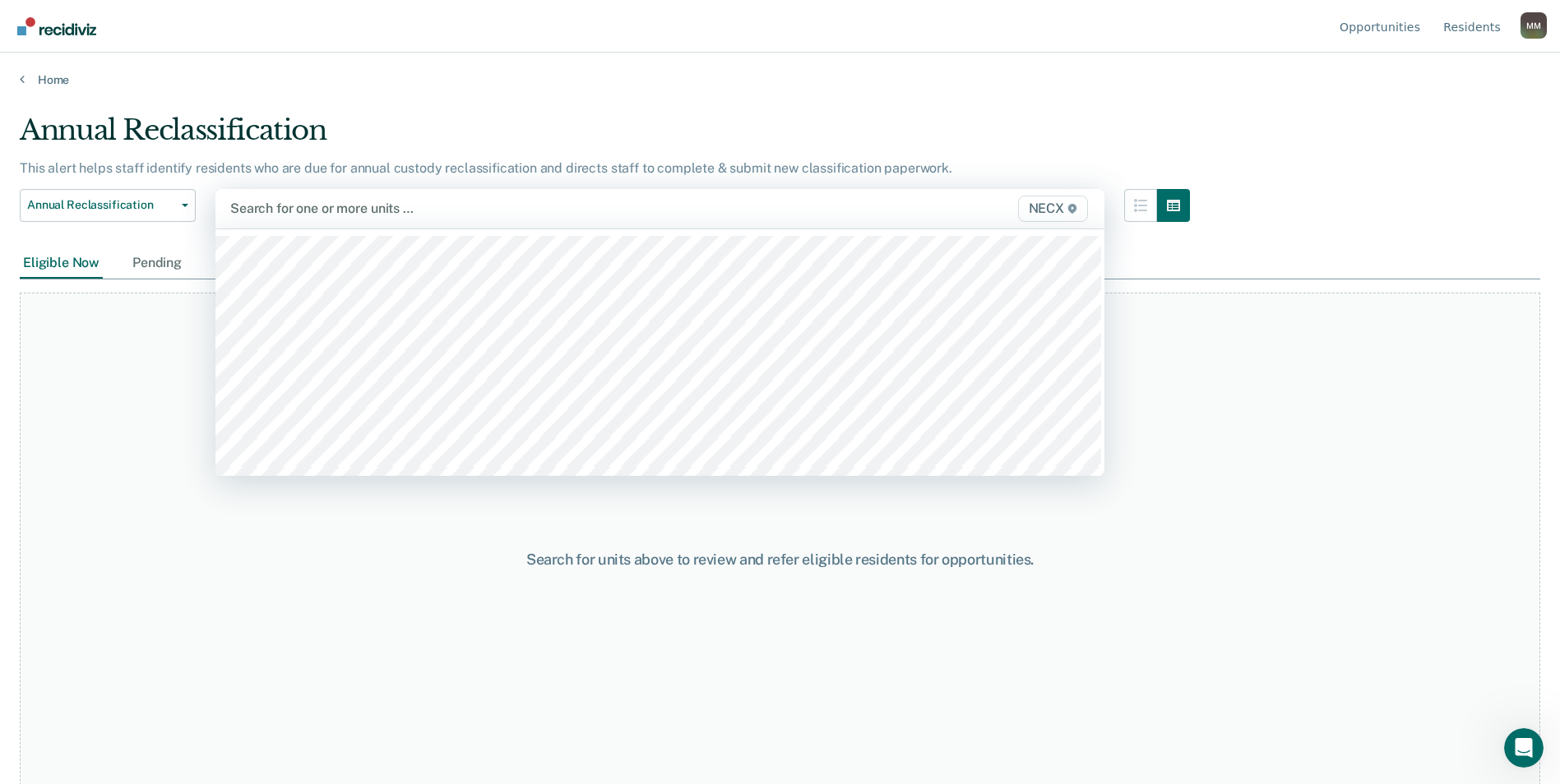
click at [298, 200] on div at bounding box center [530, 209] width 601 height 19
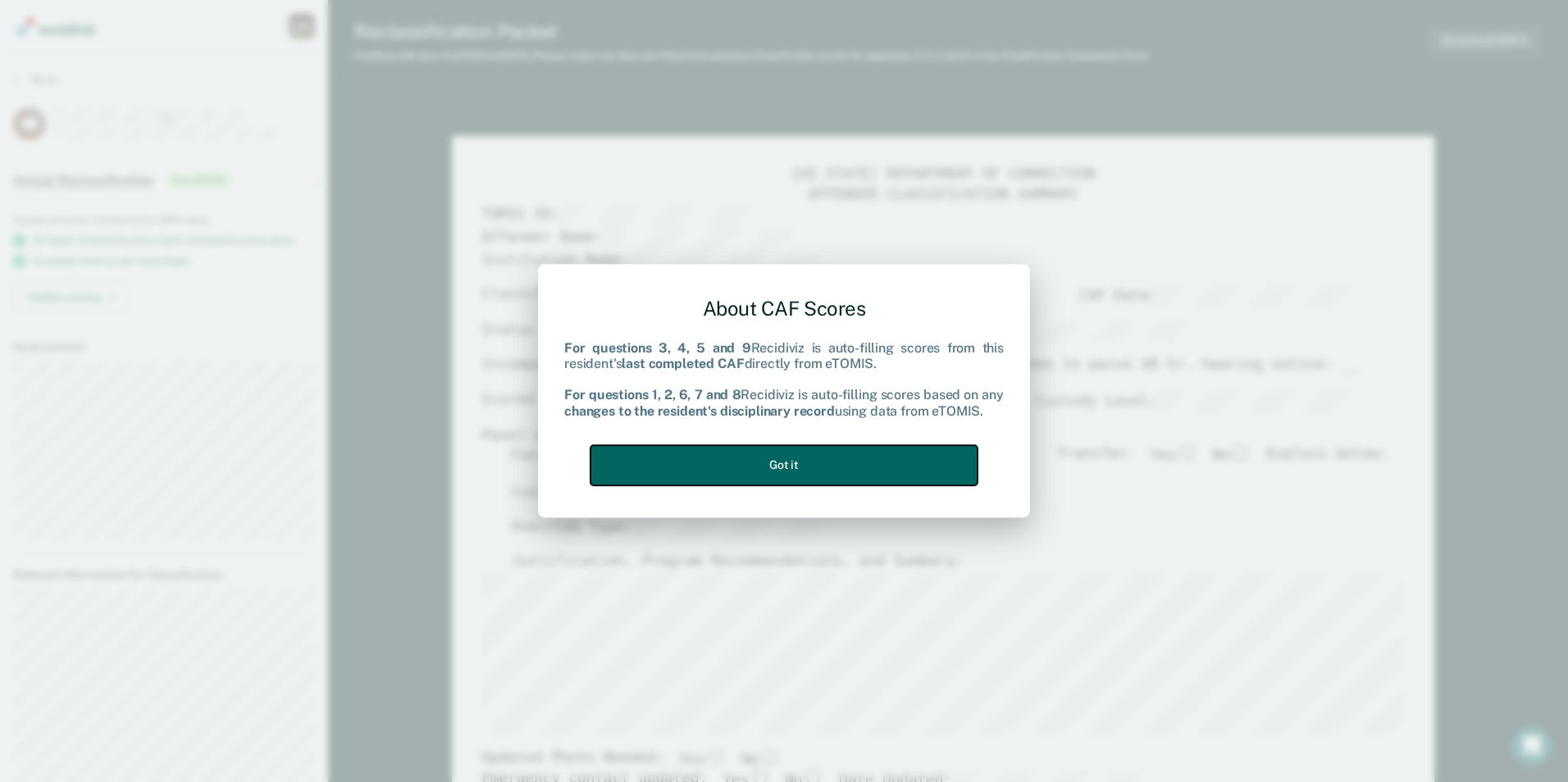
click at [804, 454] on button "Got it" at bounding box center [784, 465] width 387 height 40
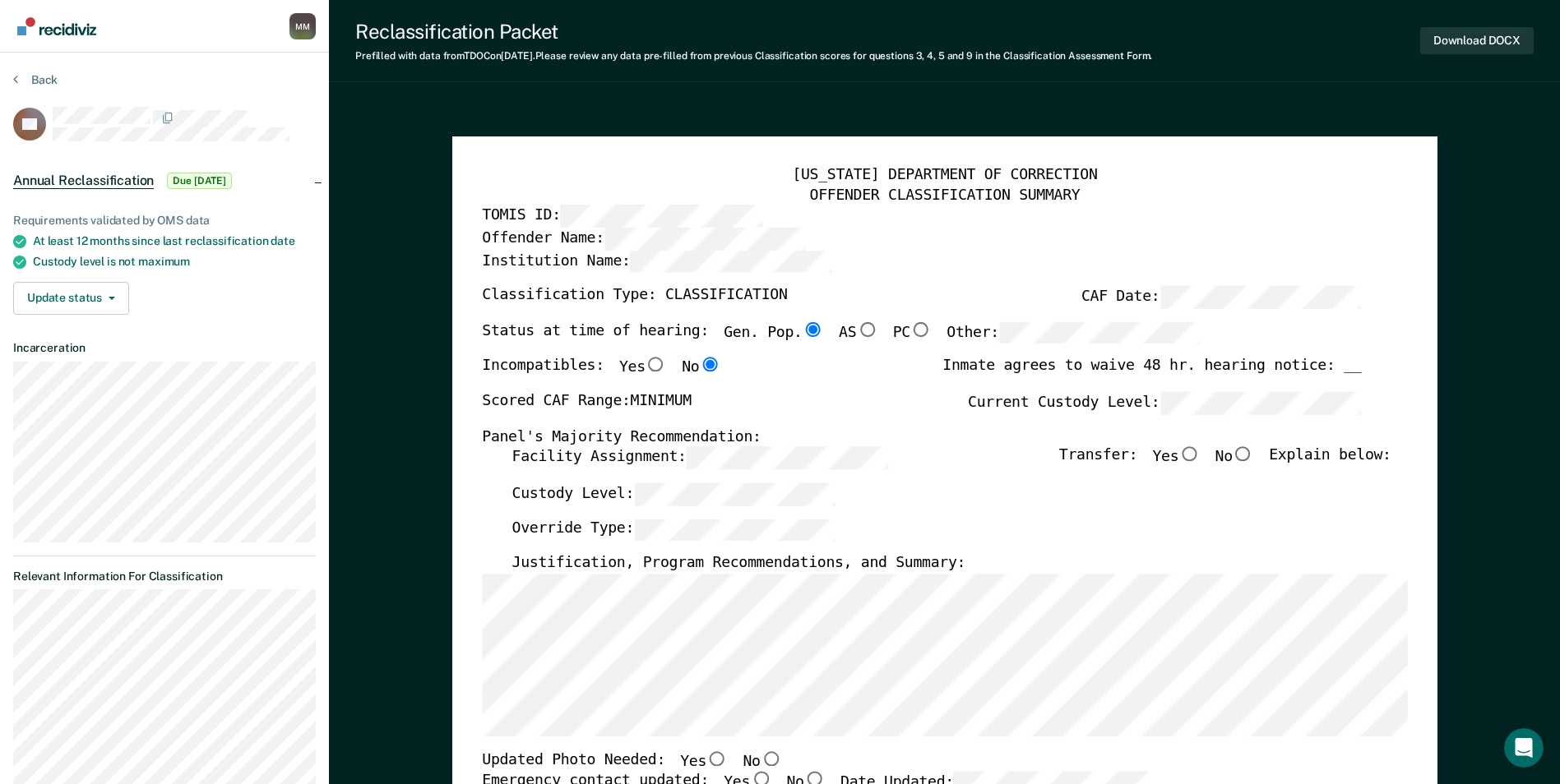
click at [1254, 451] on input "No" at bounding box center [1243, 455] width 21 height 15
type textarea "x"
radio input "true"
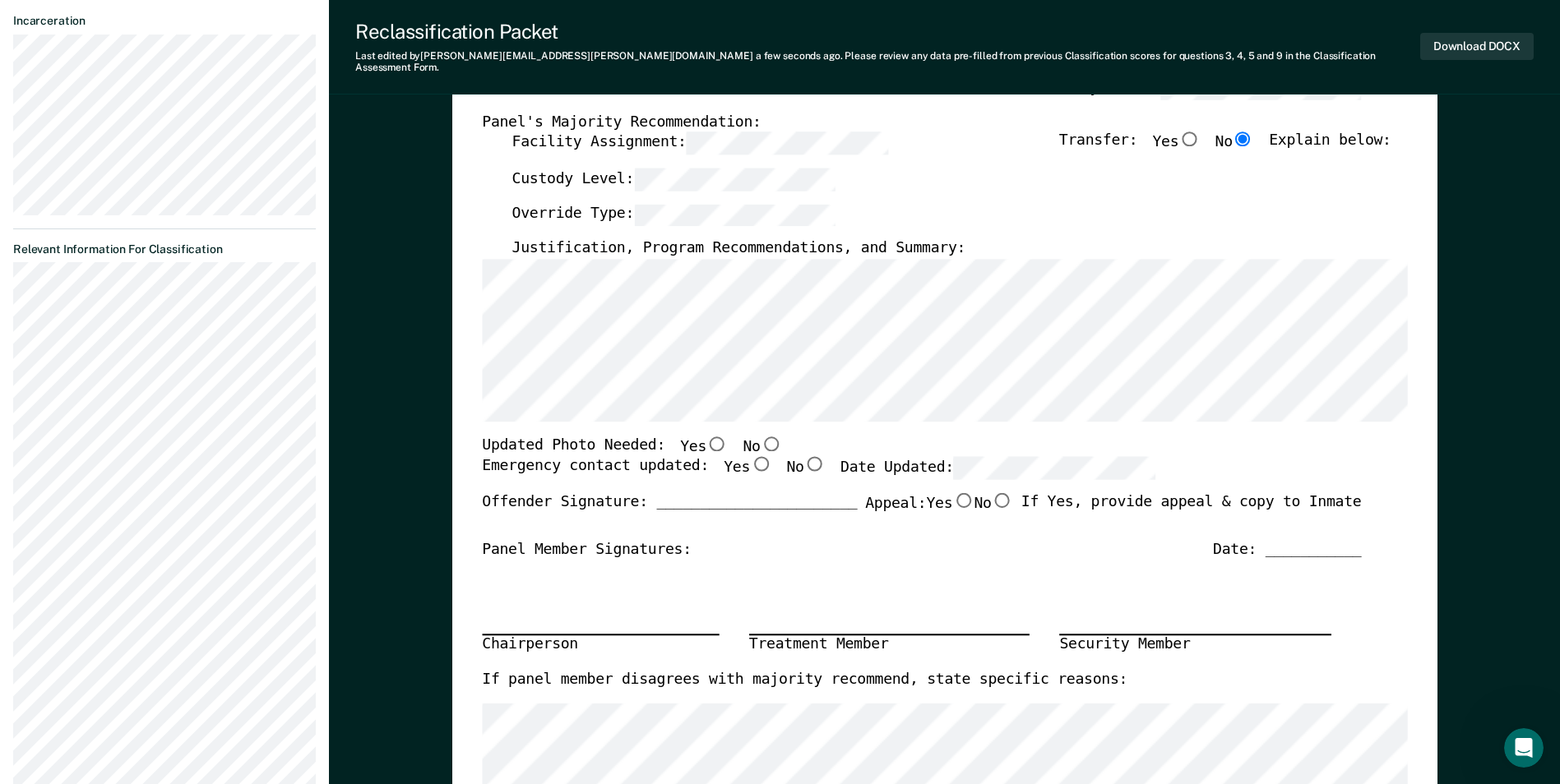
scroll to position [329, 0]
click at [750, 456] on input "Yes" at bounding box center [760, 463] width 21 height 15
type textarea "x"
radio input "true"
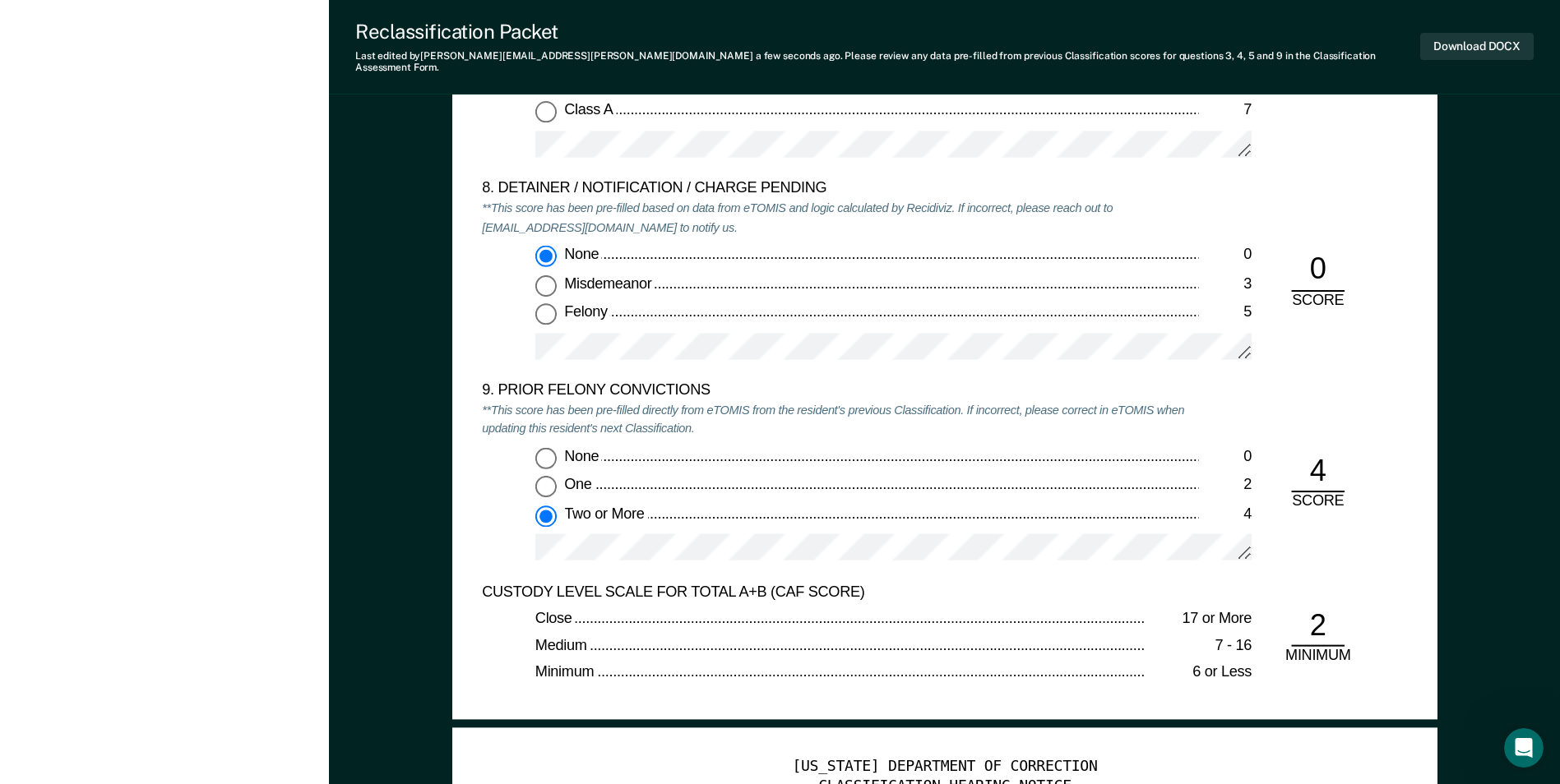
scroll to position [3454, 0]
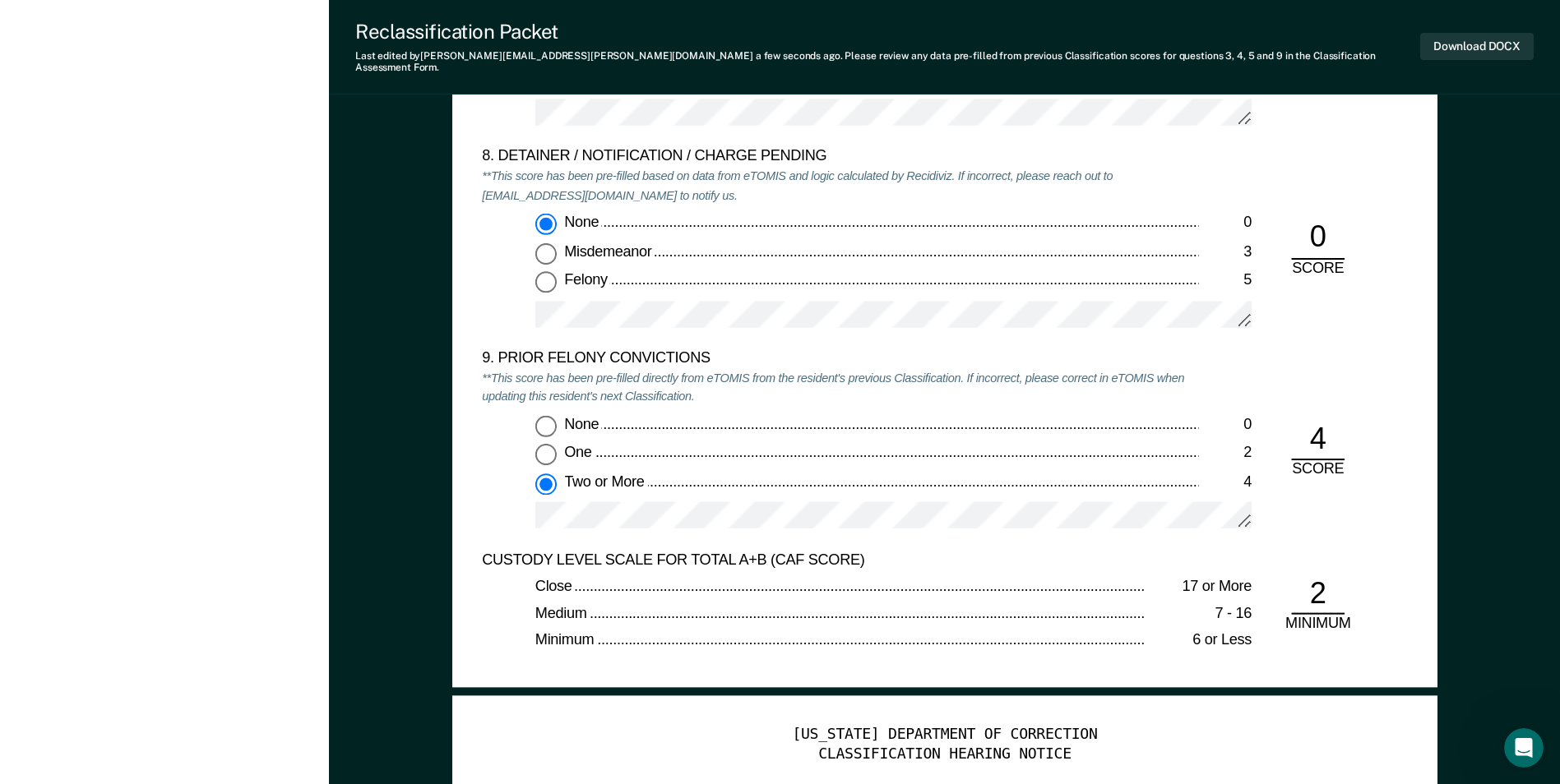
click at [959, 527] on div at bounding box center [894, 522] width 717 height 41
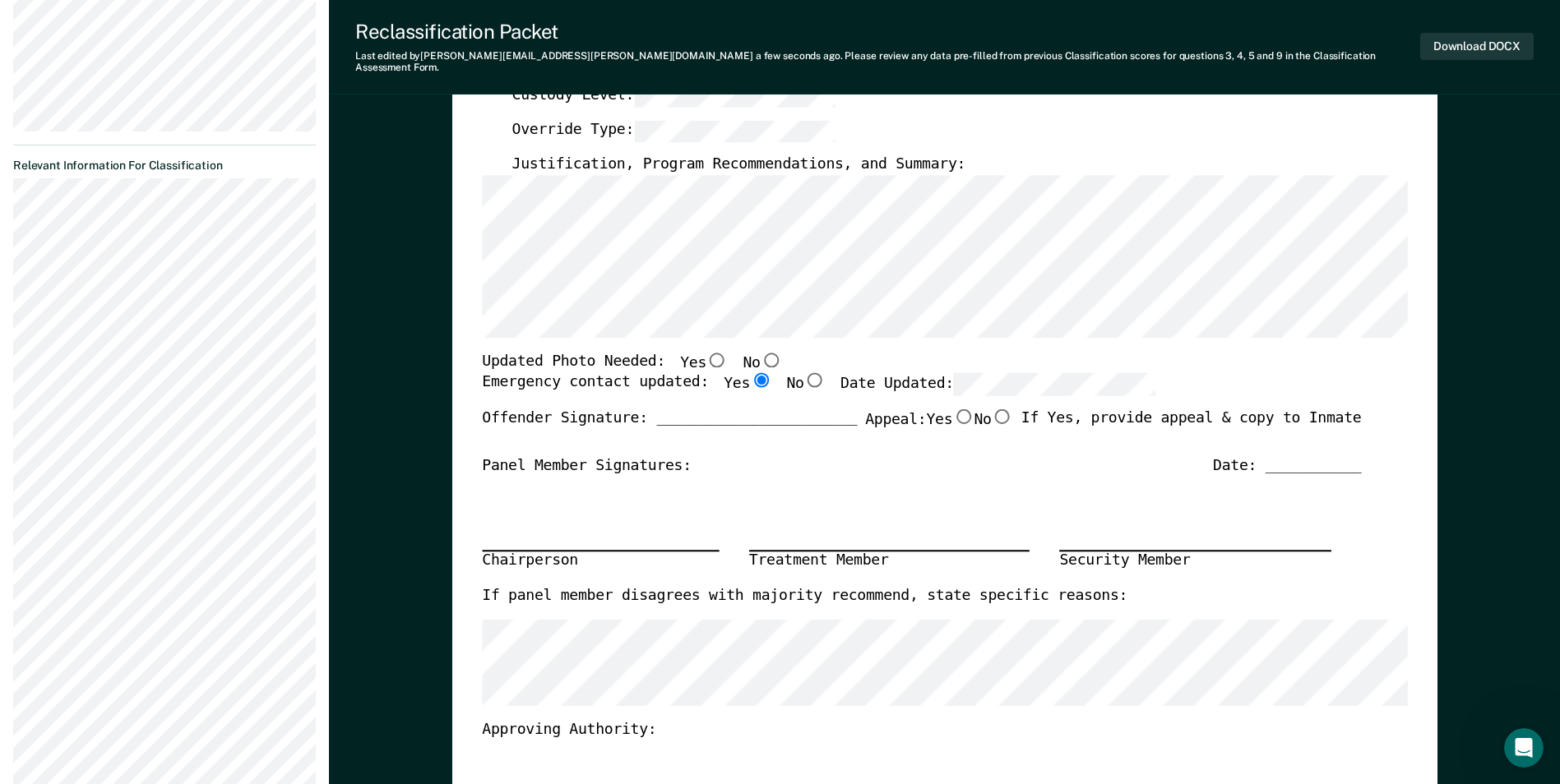
scroll to position [0, 0]
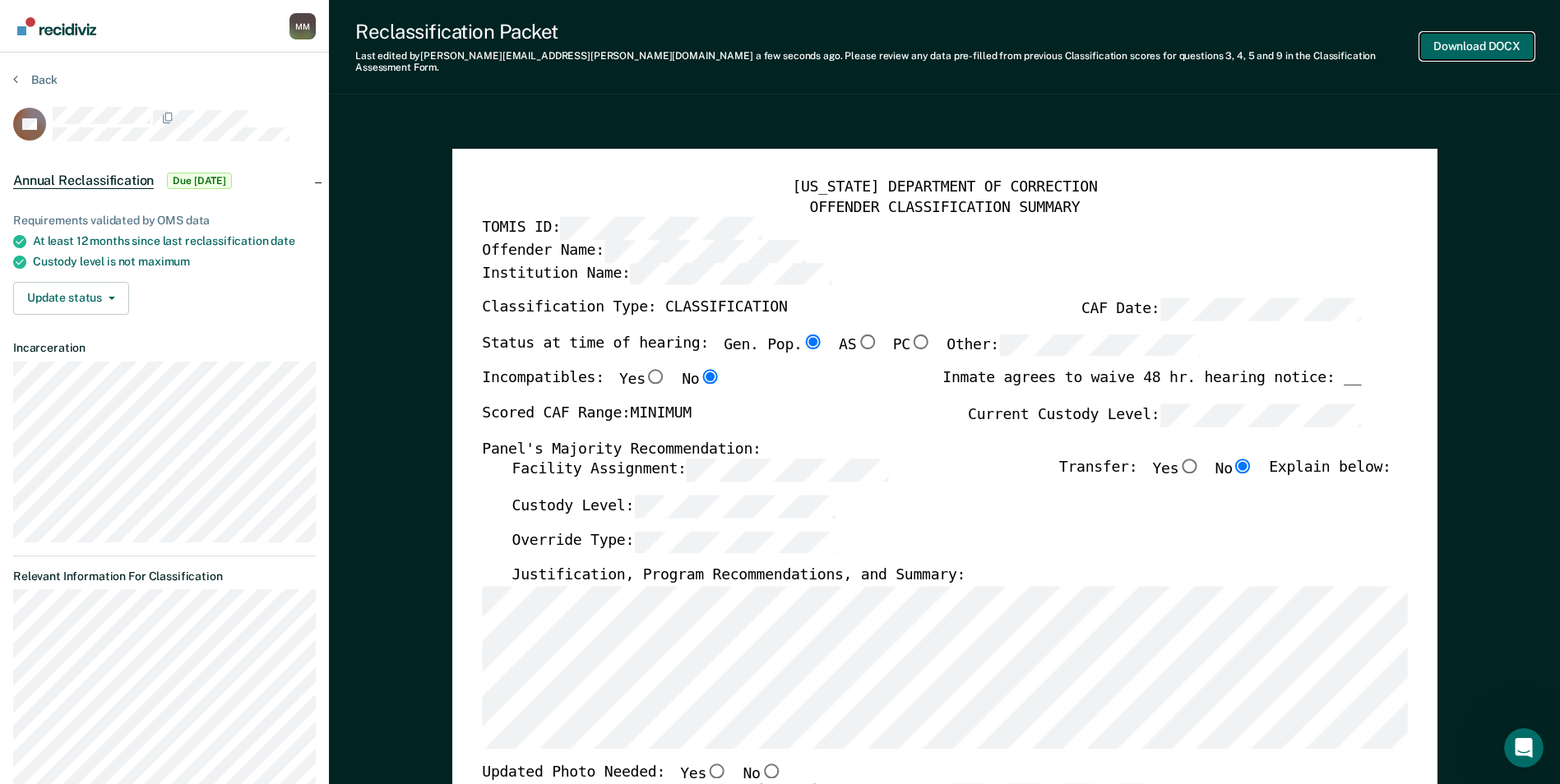
click at [1452, 36] on button "Download DOCX" at bounding box center [1477, 45] width 113 height 27
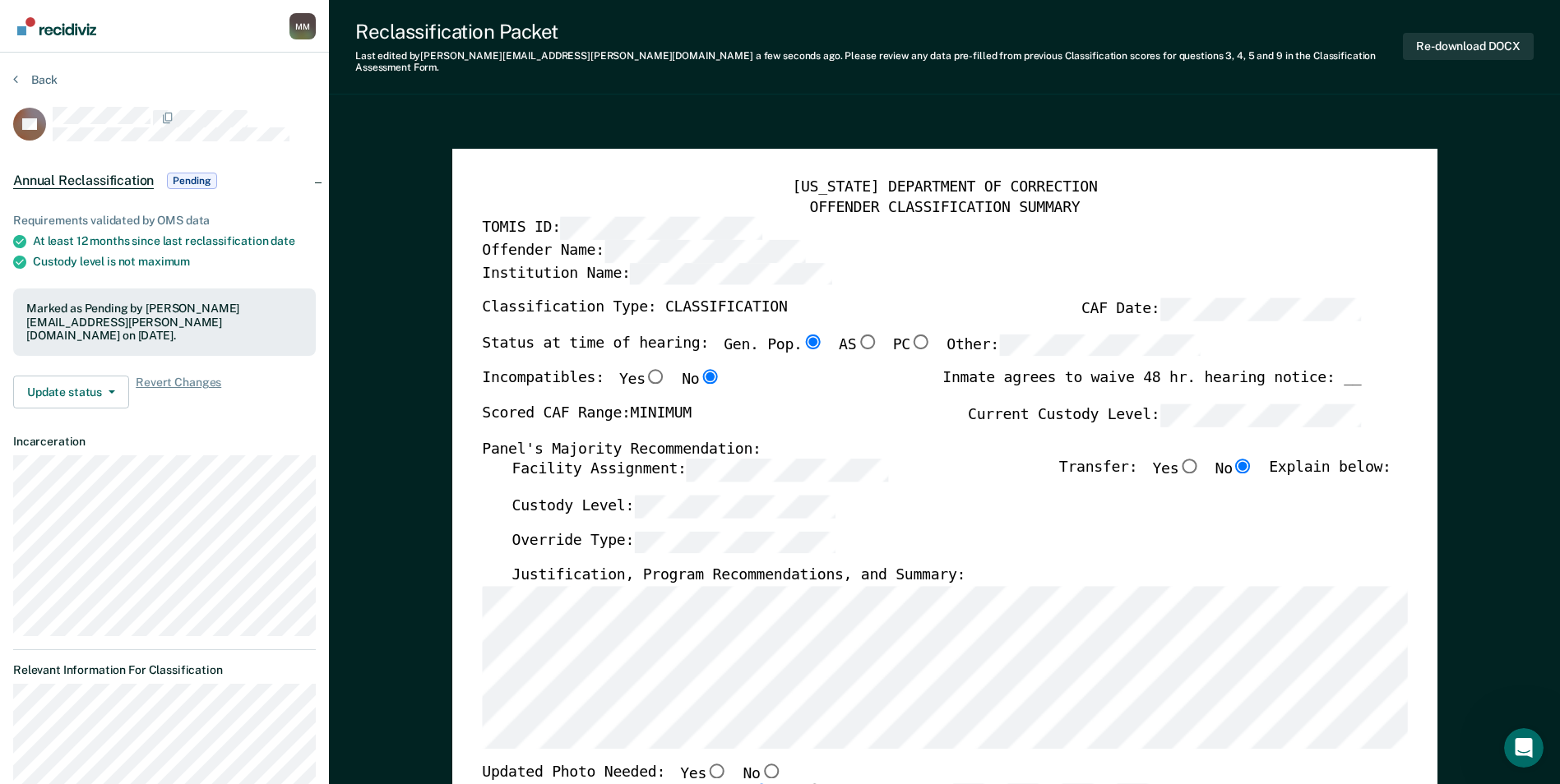
click at [31, 78] on button "Back" at bounding box center [35, 80] width 44 height 15
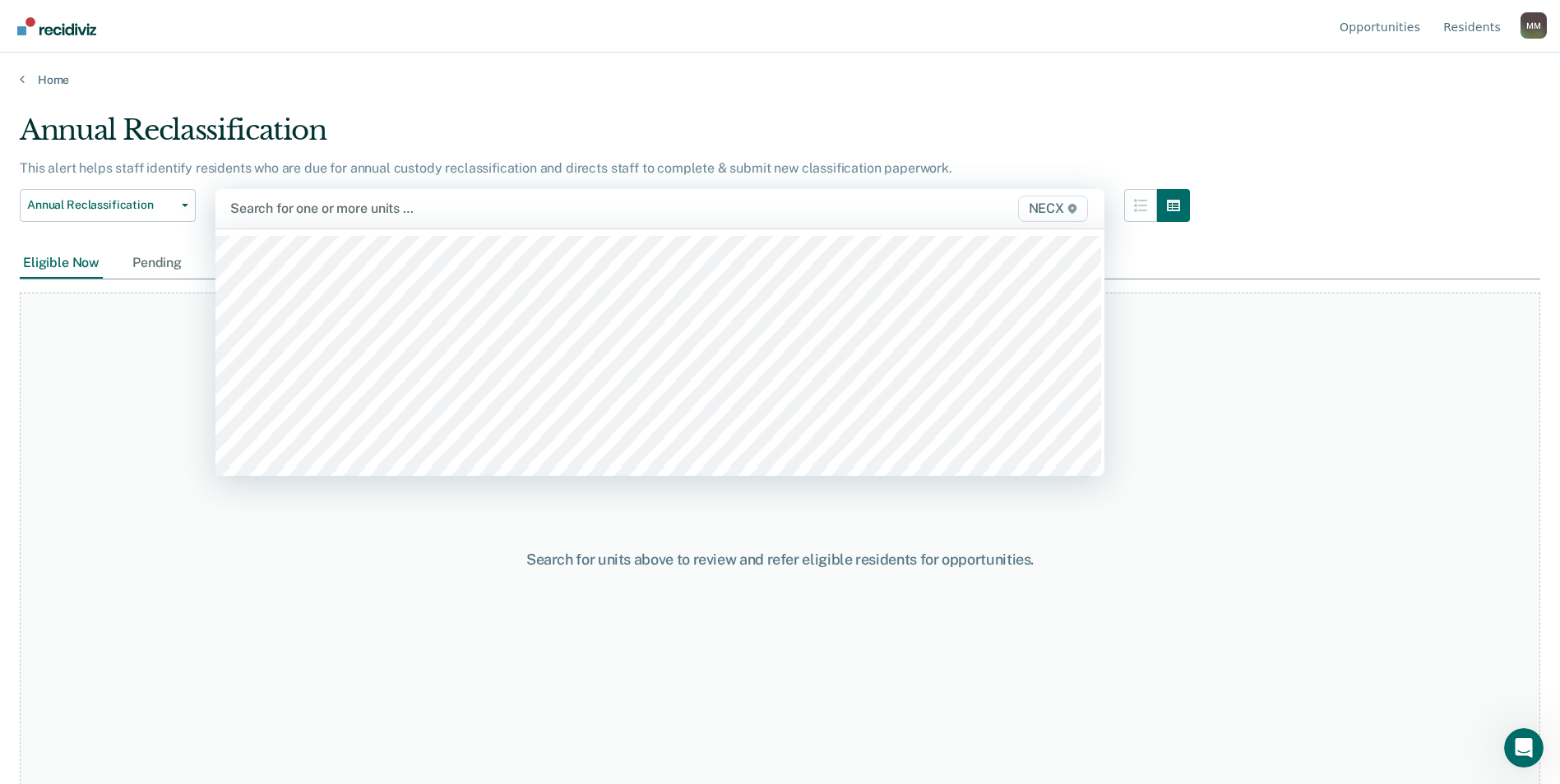
click at [310, 204] on div at bounding box center [530, 209] width 601 height 19
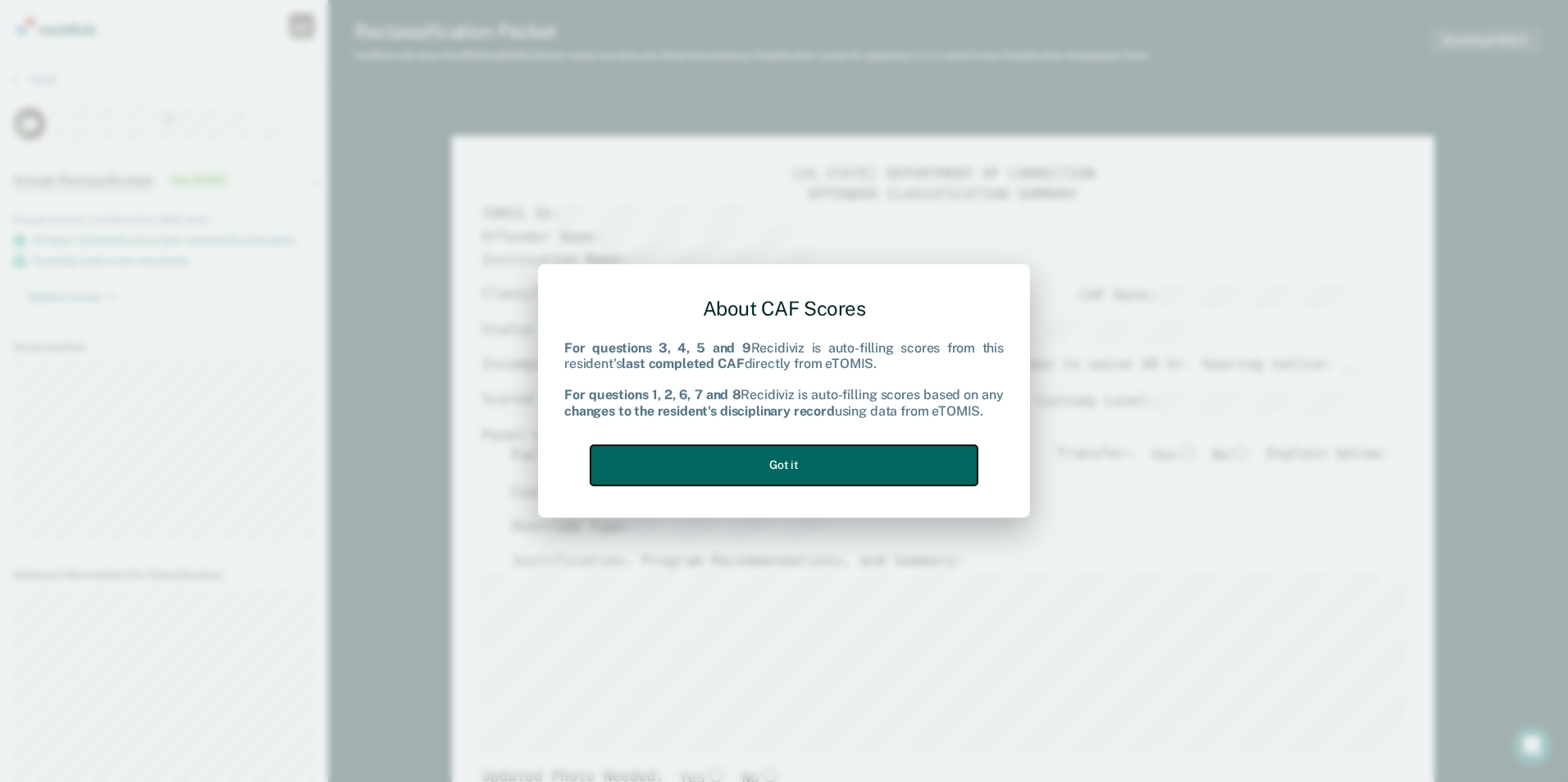
click at [812, 458] on button "Got it" at bounding box center [784, 465] width 387 height 40
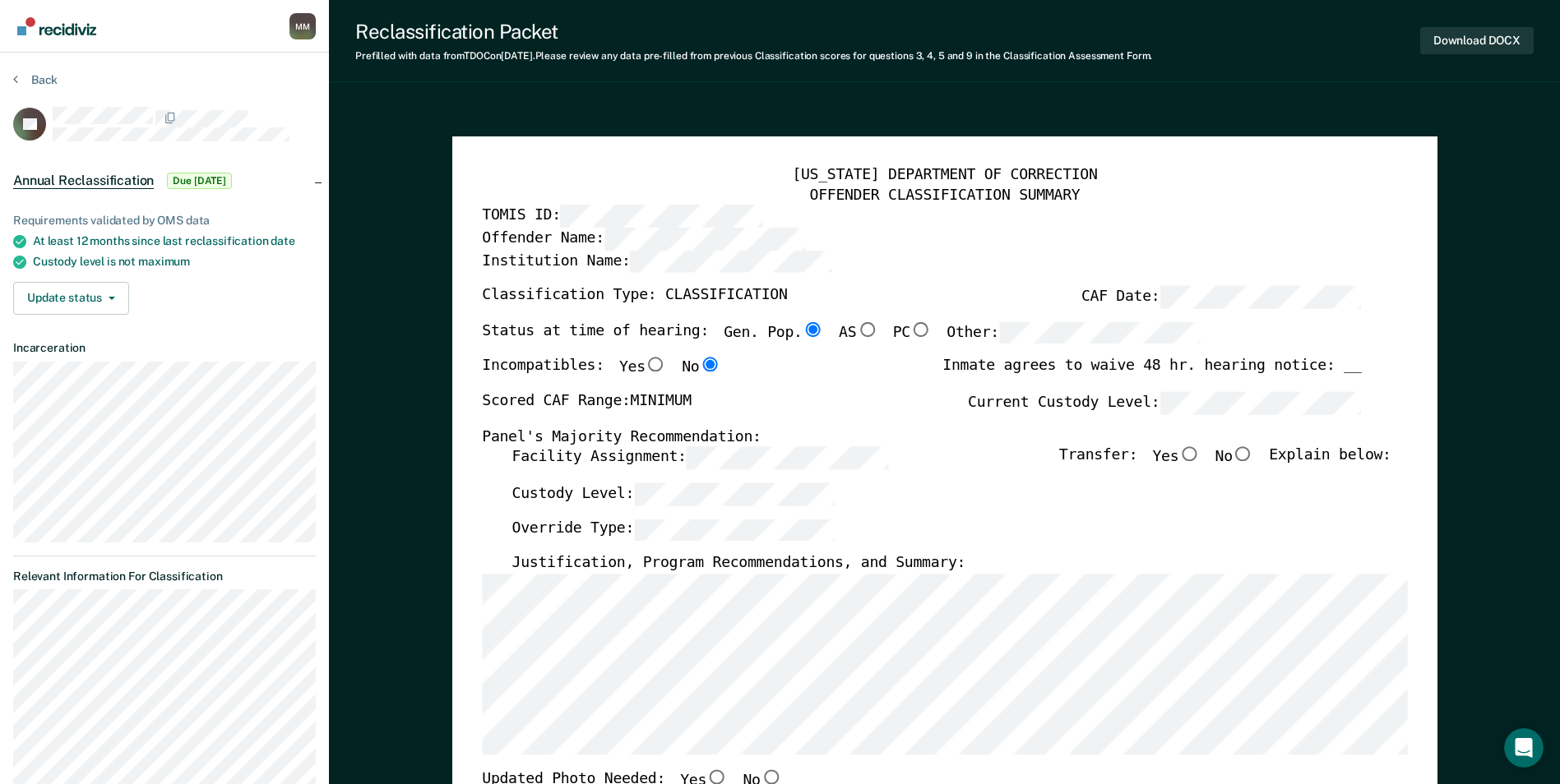
click at [1252, 452] on input "No" at bounding box center [1243, 455] width 21 height 15
type textarea "x"
radio input "true"
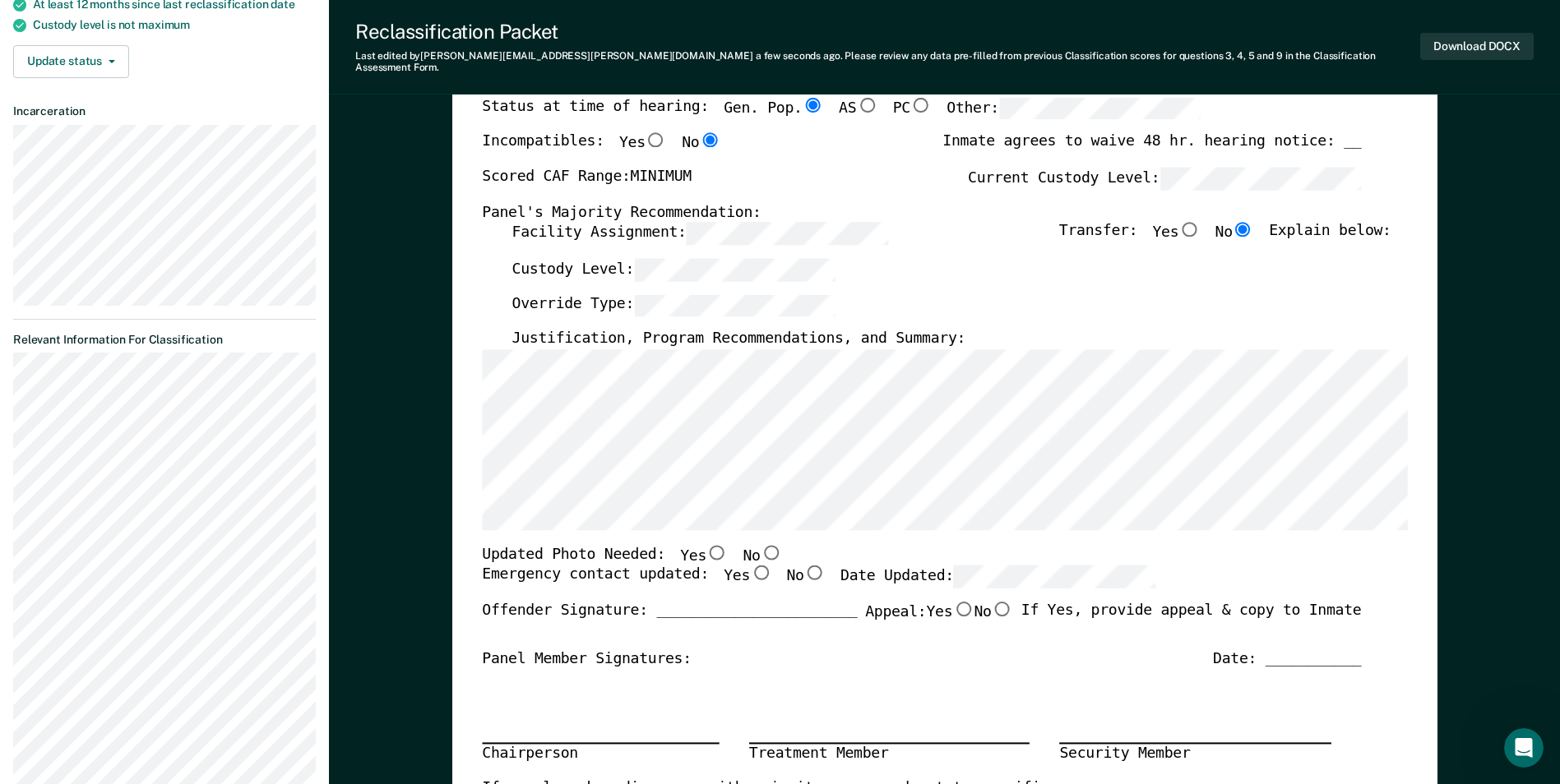
scroll to position [247, 0]
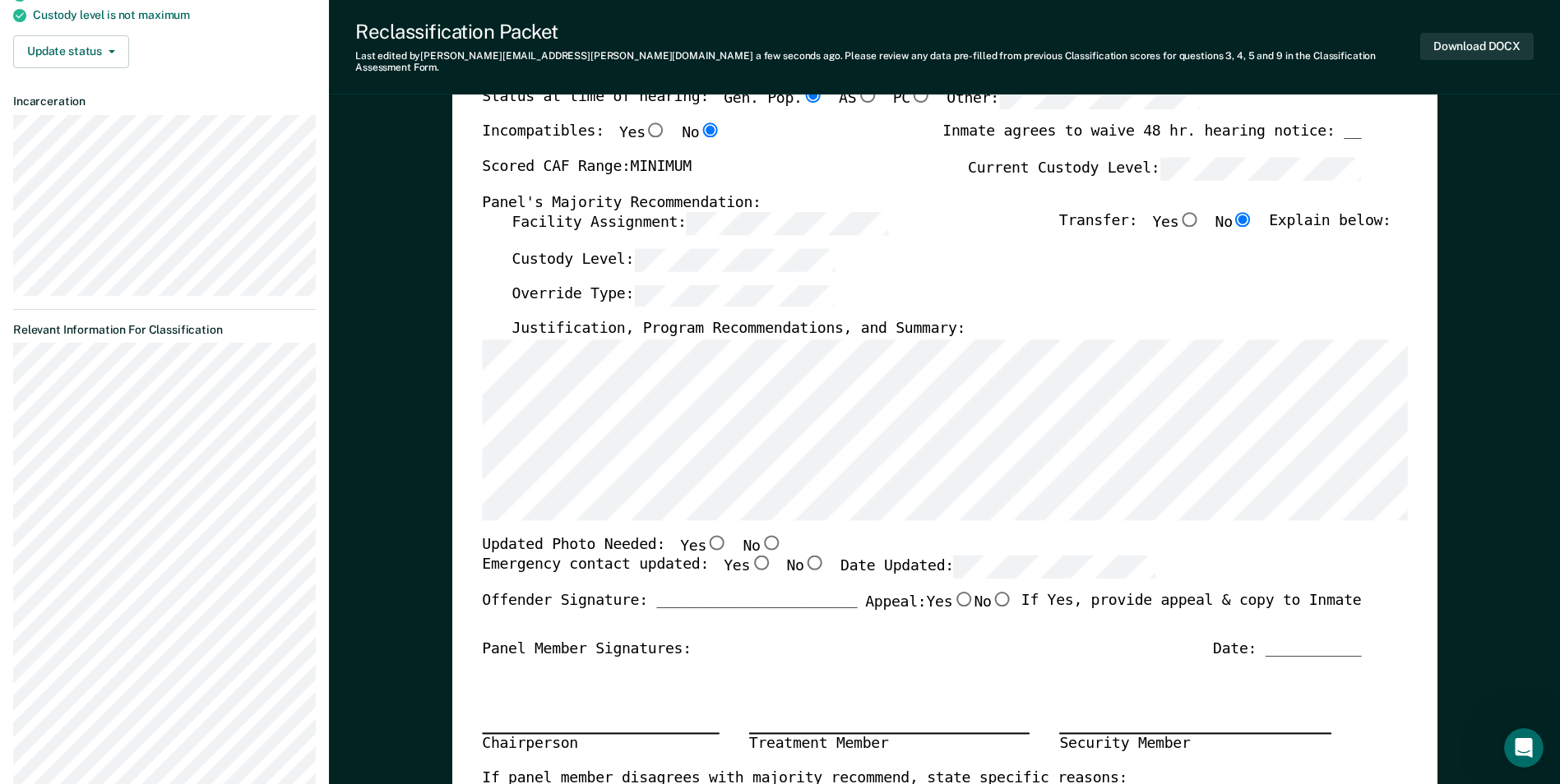
click at [750, 556] on input "Yes" at bounding box center [760, 563] width 21 height 15
type textarea "x"
radio input "true"
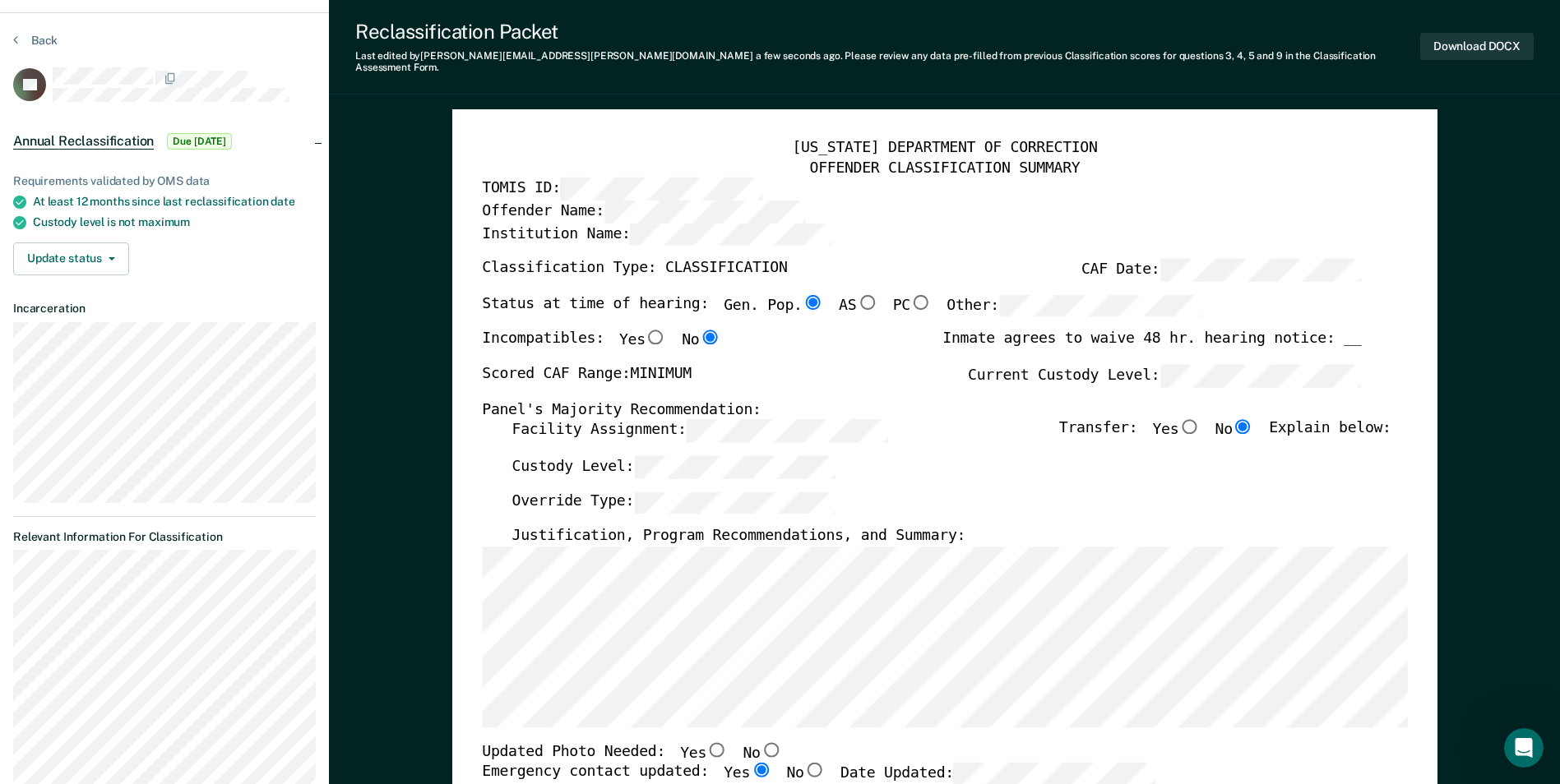
scroll to position [0, 0]
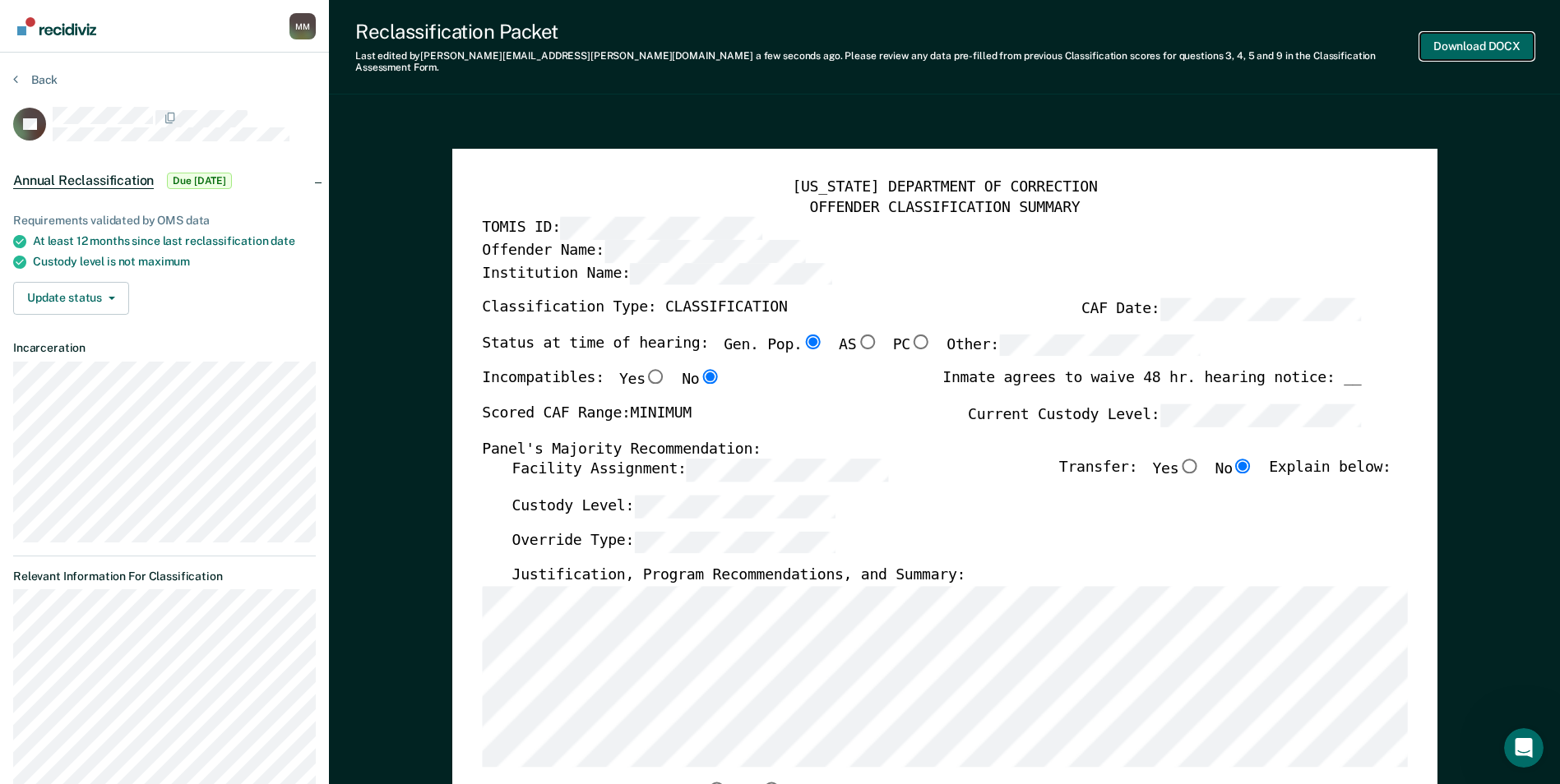
click at [1452, 39] on button "Download DOCX" at bounding box center [1477, 45] width 113 height 27
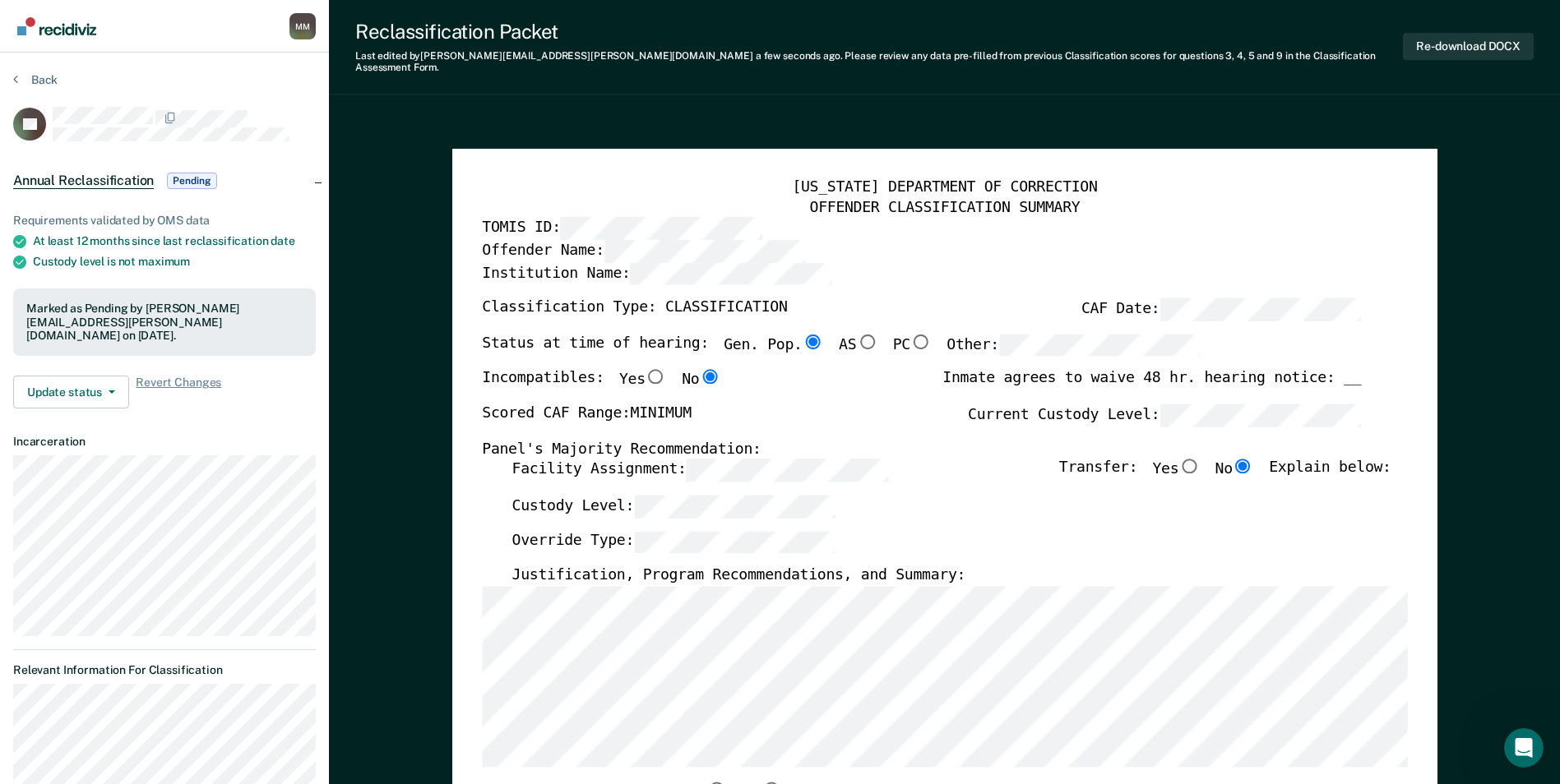
click at [22, 77] on button "Back" at bounding box center [35, 80] width 44 height 15
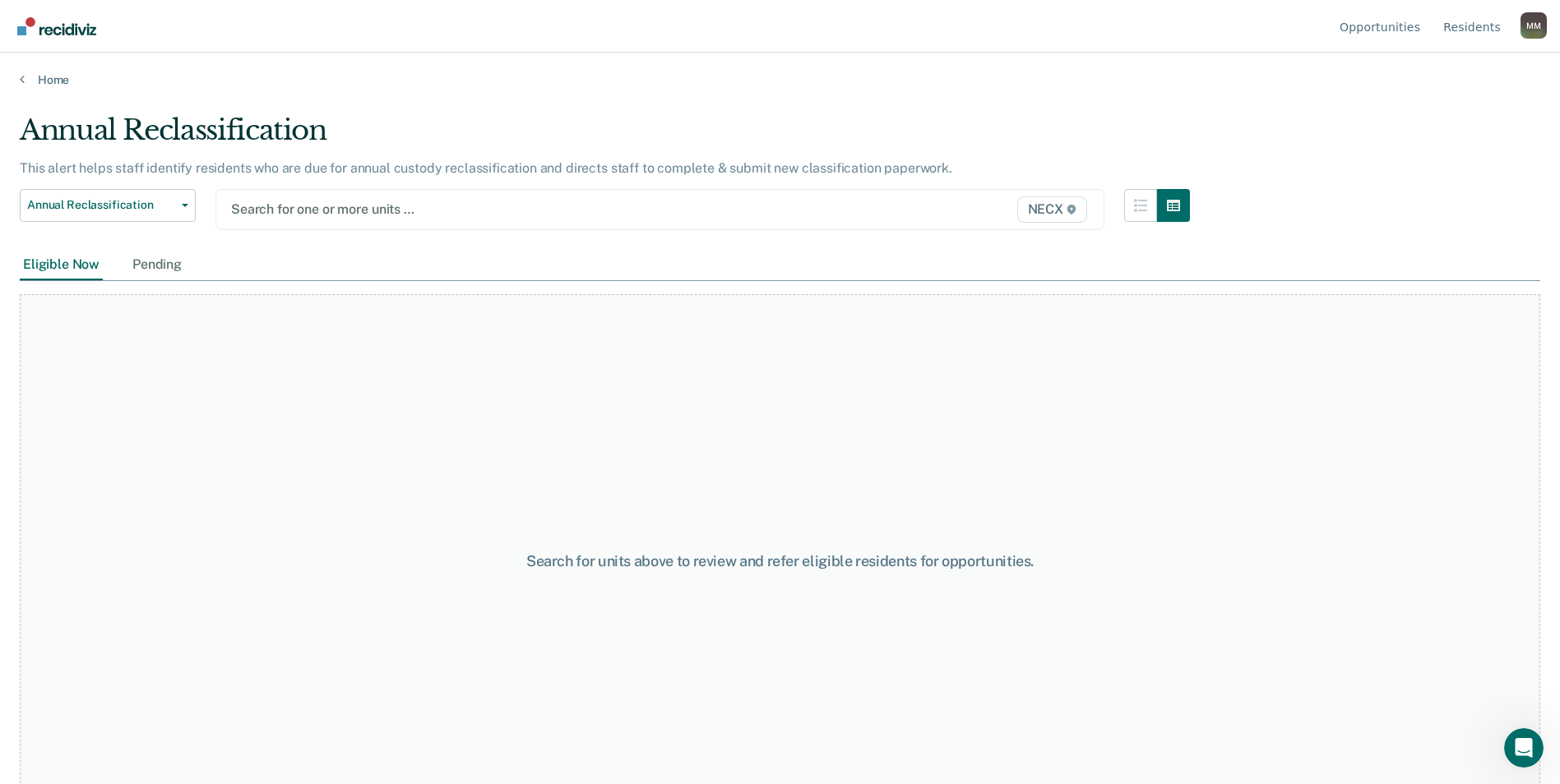
click at [317, 208] on div at bounding box center [530, 209] width 600 height 19
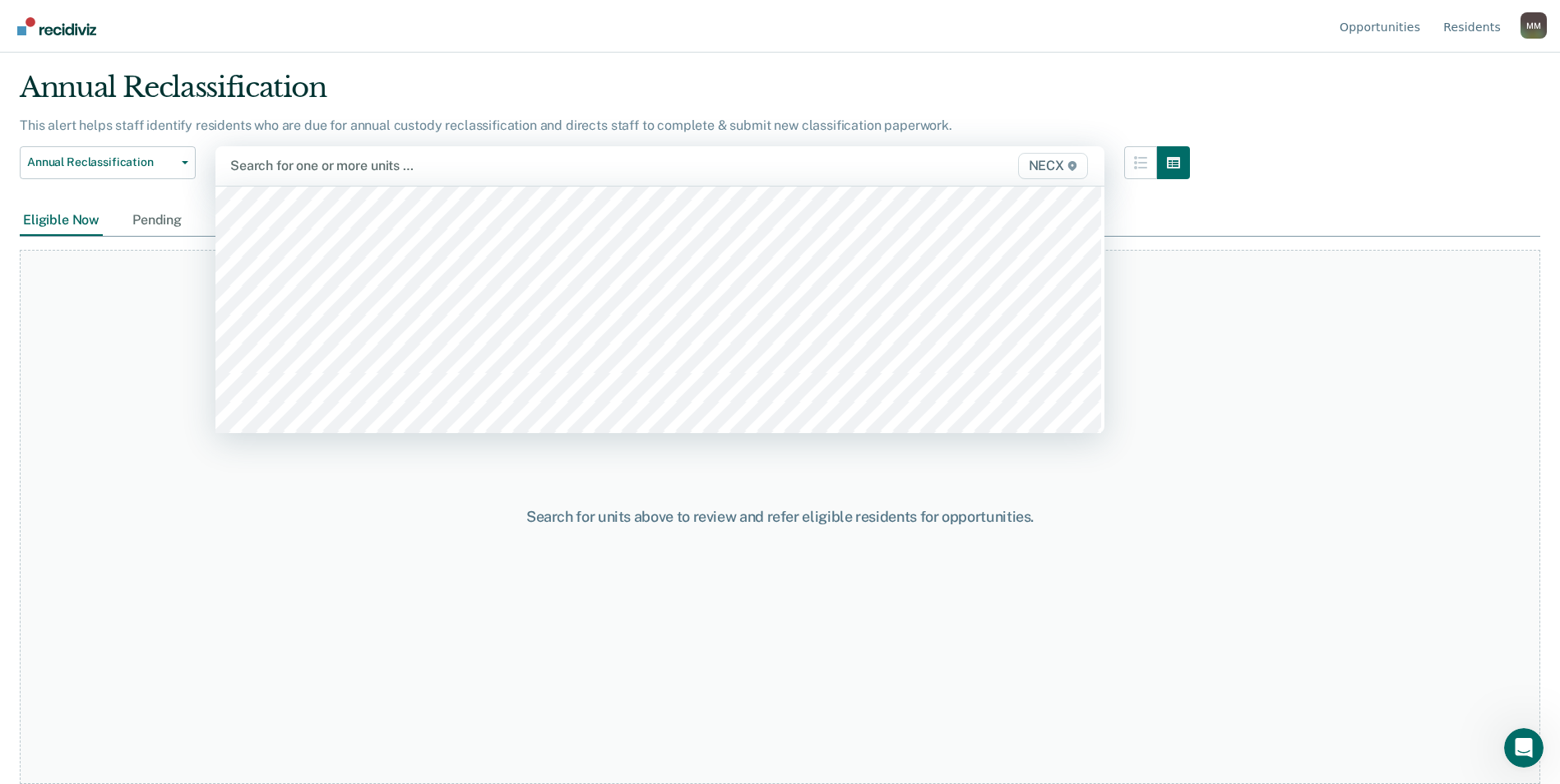
scroll to position [5756, 0]
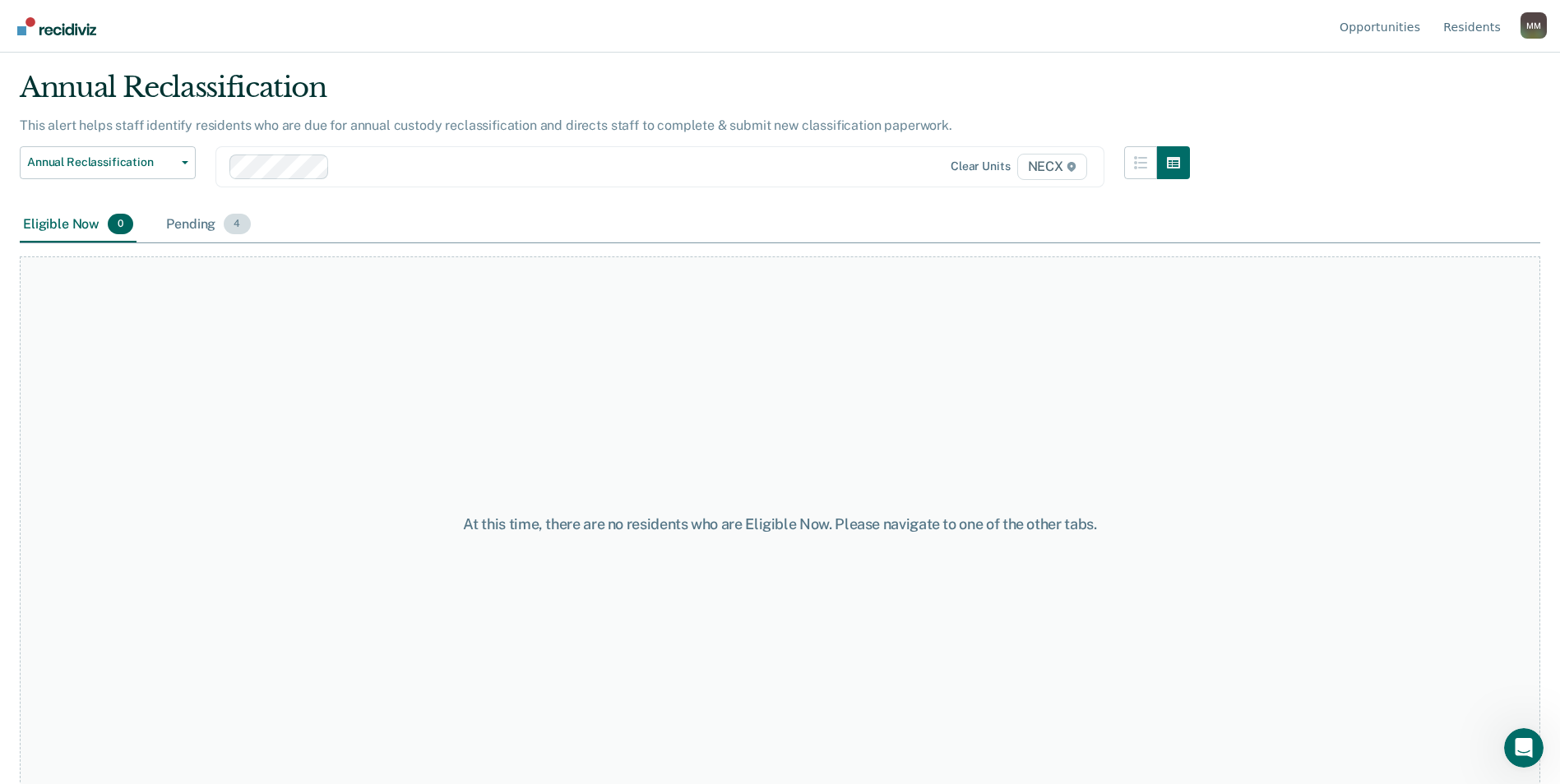
click at [208, 218] on div "Pending 4" at bounding box center [209, 225] width 91 height 36
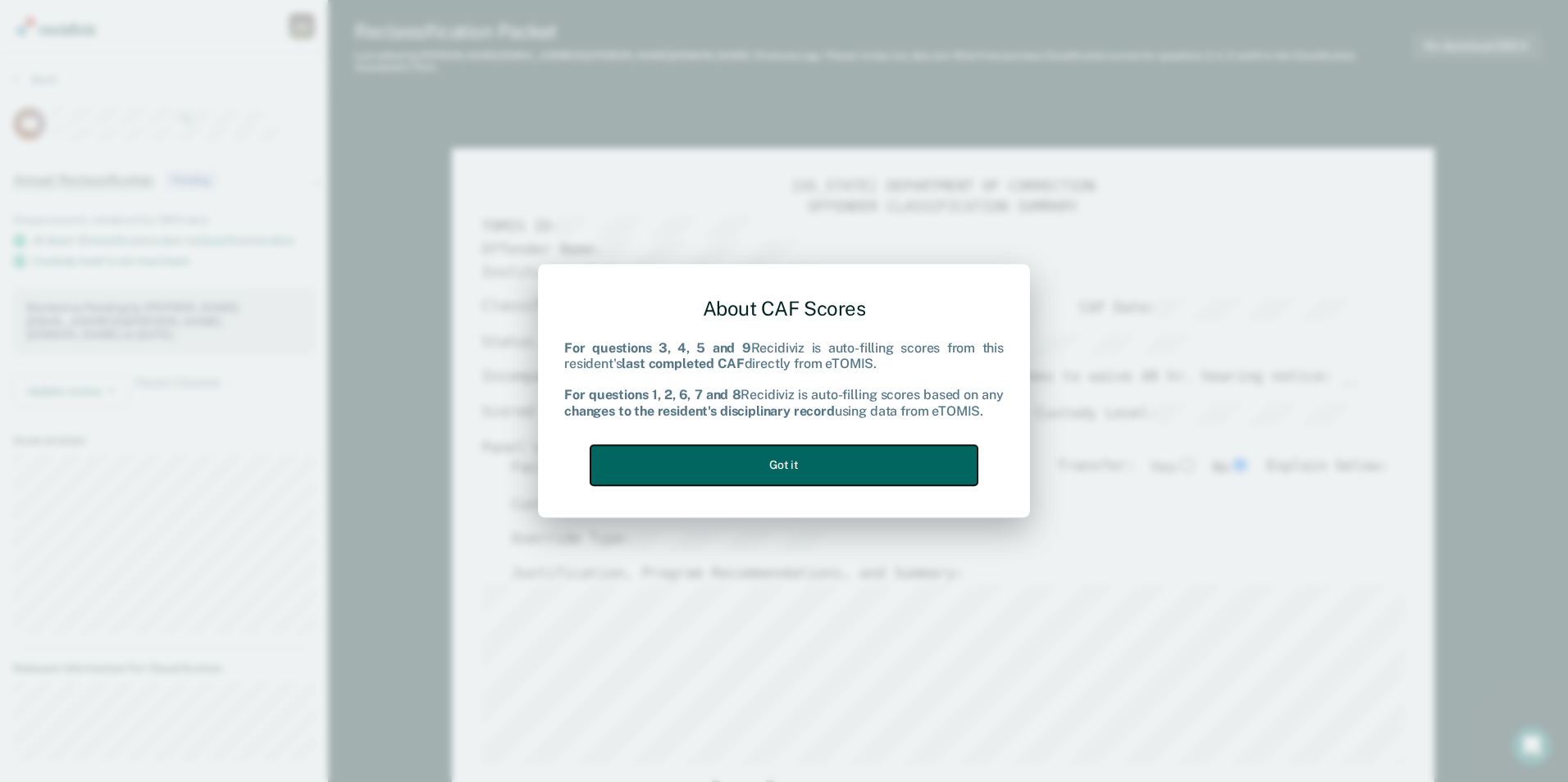
click at [864, 458] on button "Got it" at bounding box center [784, 465] width 387 height 40
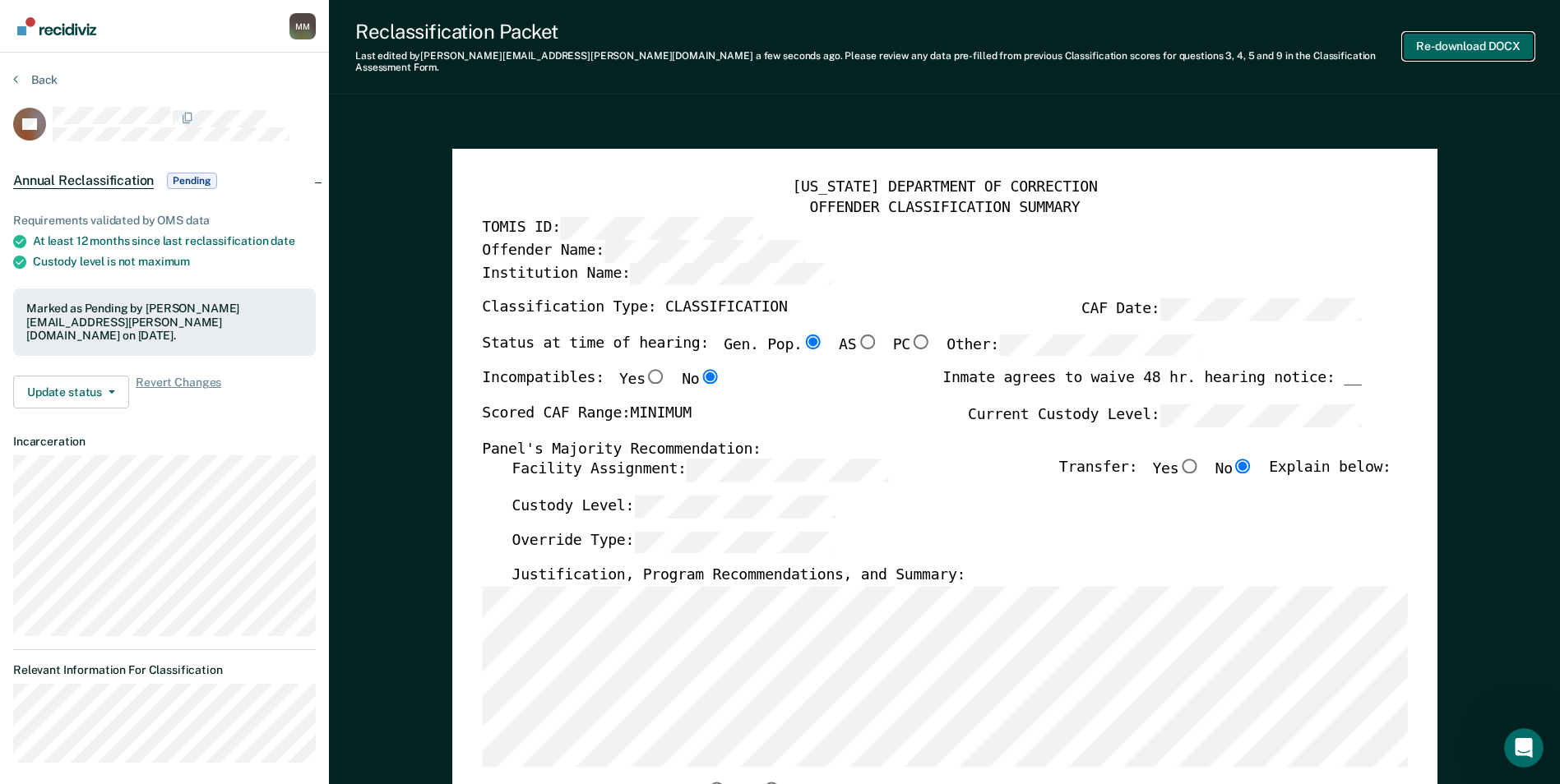
click at [1438, 37] on button "Re-download DOCX" at bounding box center [1468, 45] width 131 height 27
click at [31, 80] on button "Back" at bounding box center [35, 80] width 44 height 15
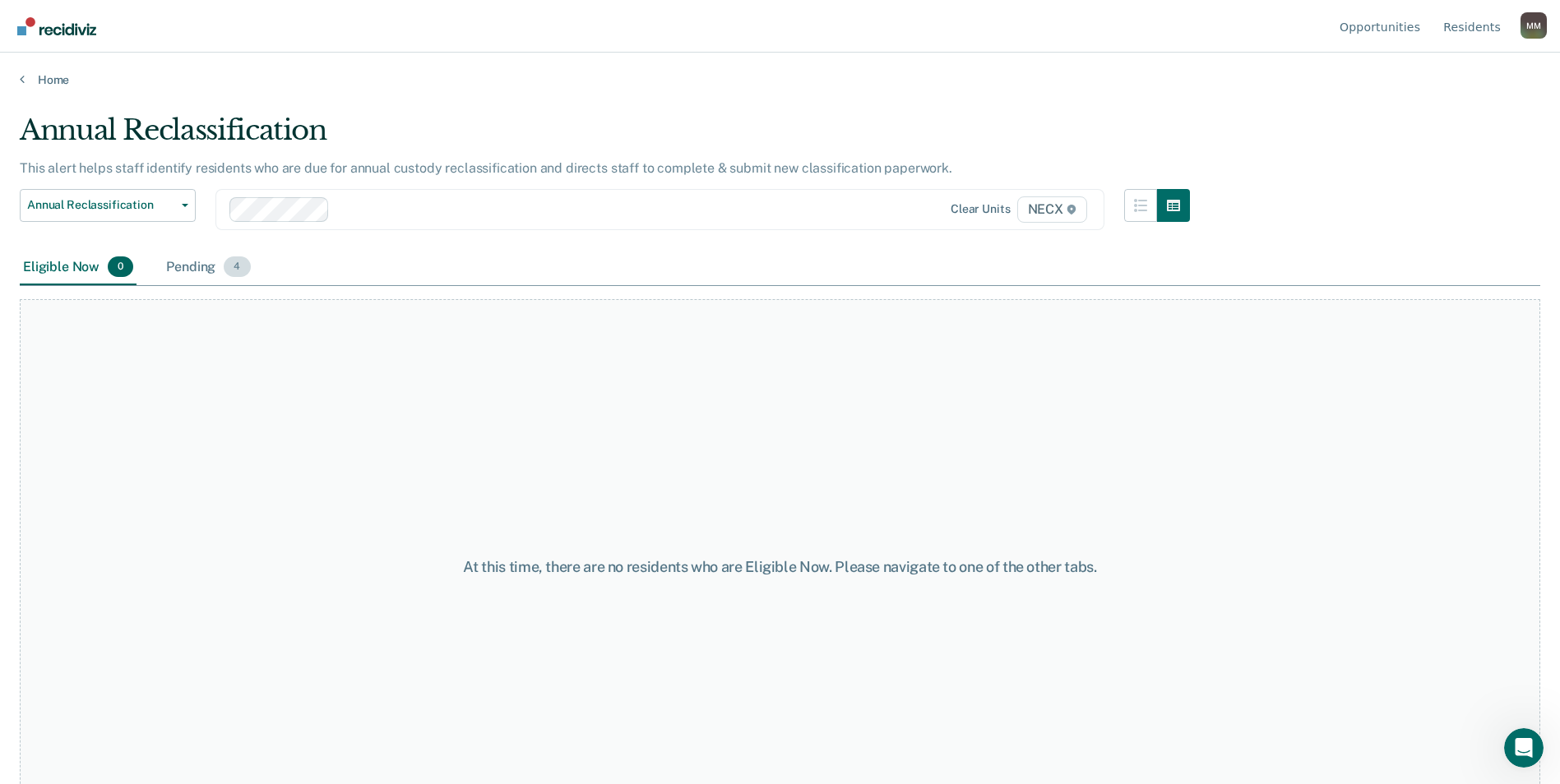
click at [197, 275] on div "Pending 4" at bounding box center [209, 268] width 91 height 36
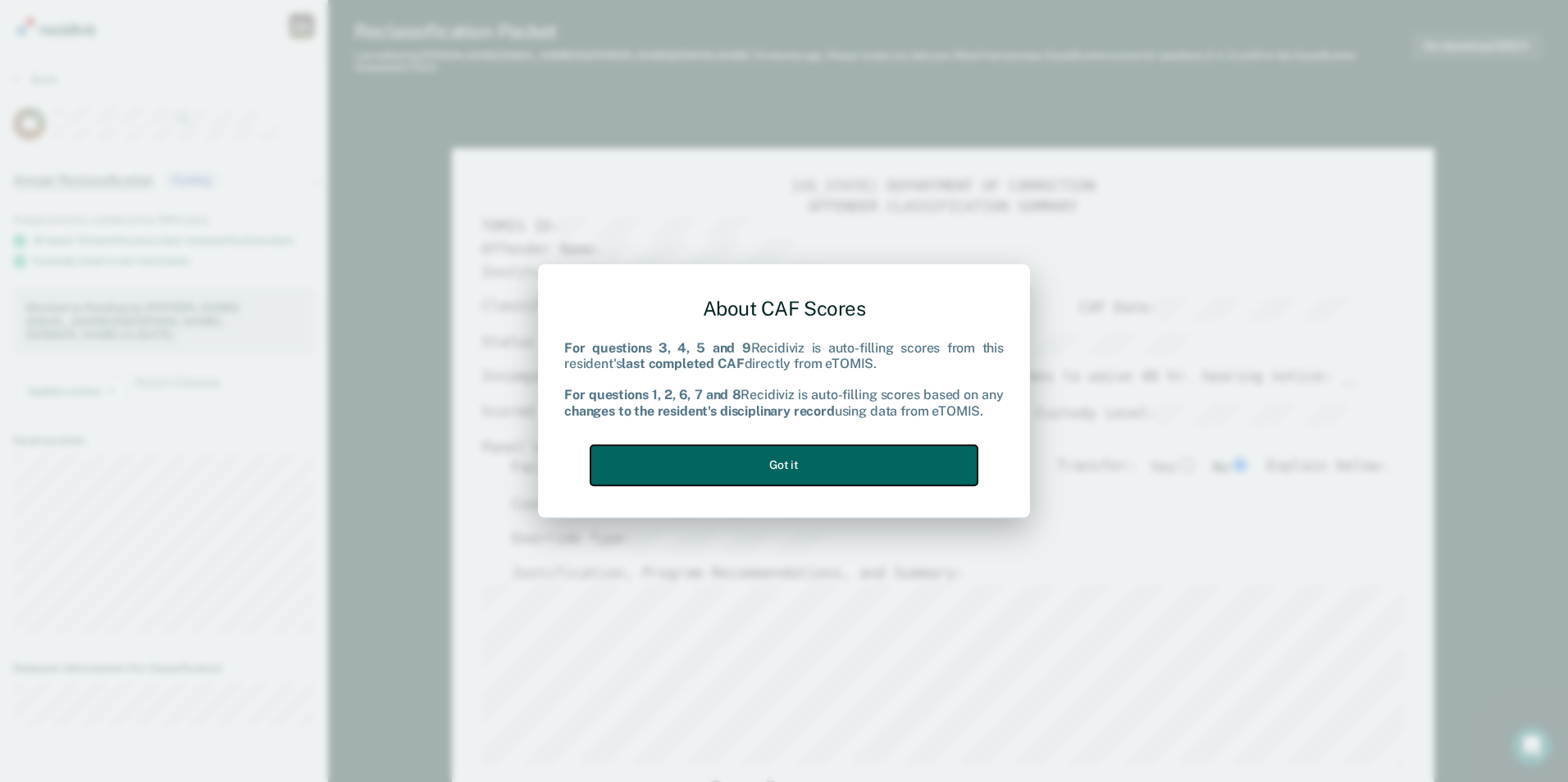
click at [816, 462] on button "Got it" at bounding box center [784, 465] width 387 height 40
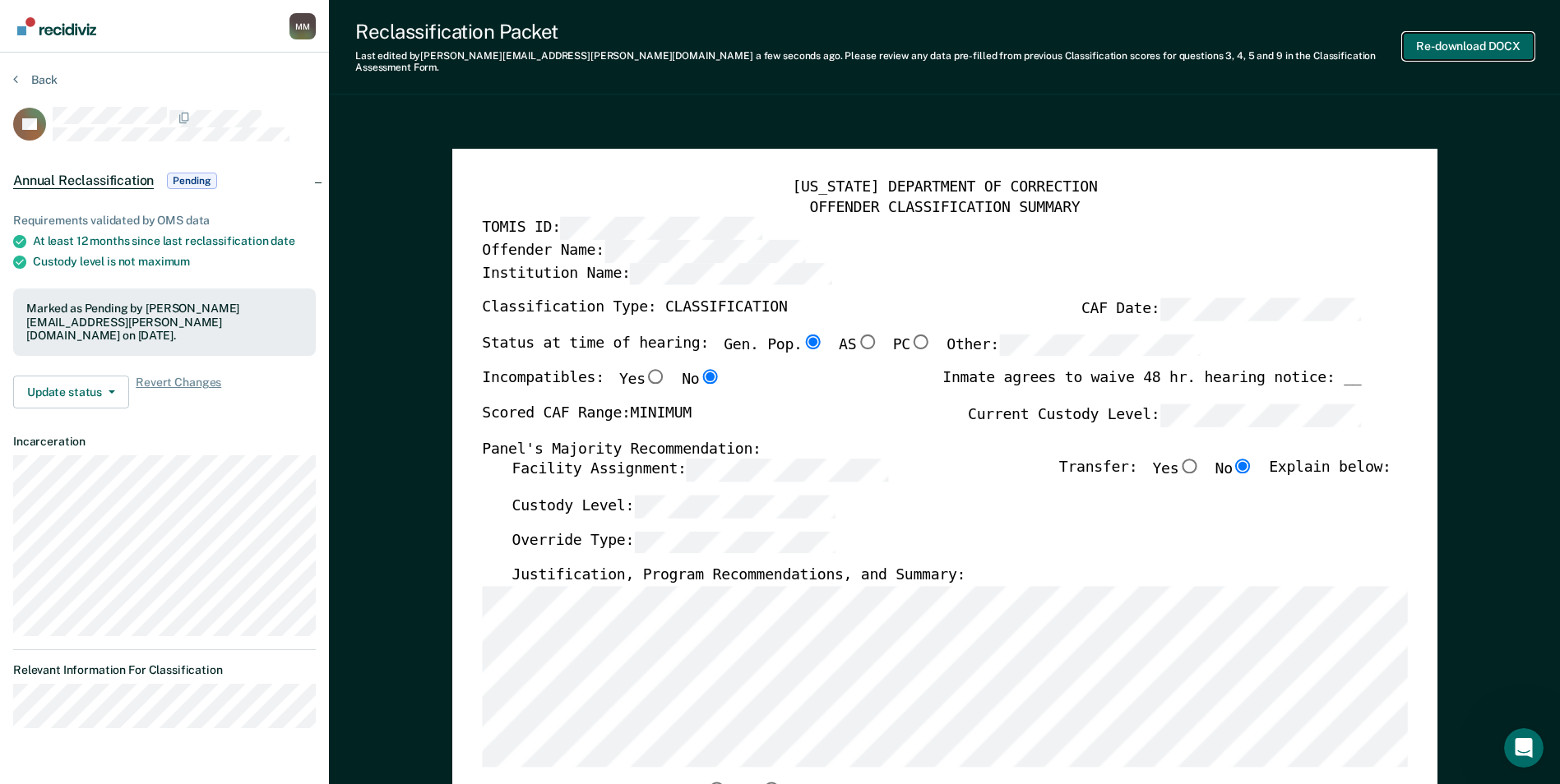
click at [1440, 32] on button "Re-download DOCX" at bounding box center [1468, 45] width 131 height 27
type textarea "x"
click at [928, 78] on div "Reclassification Packet Last edited by [PERSON_NAME][EMAIL_ADDRESS][PERSON_NAME…" at bounding box center [945, 47] width 1231 height 95
click at [41, 78] on button "Back" at bounding box center [35, 80] width 44 height 15
